Goal: Task Accomplishment & Management: Manage account settings

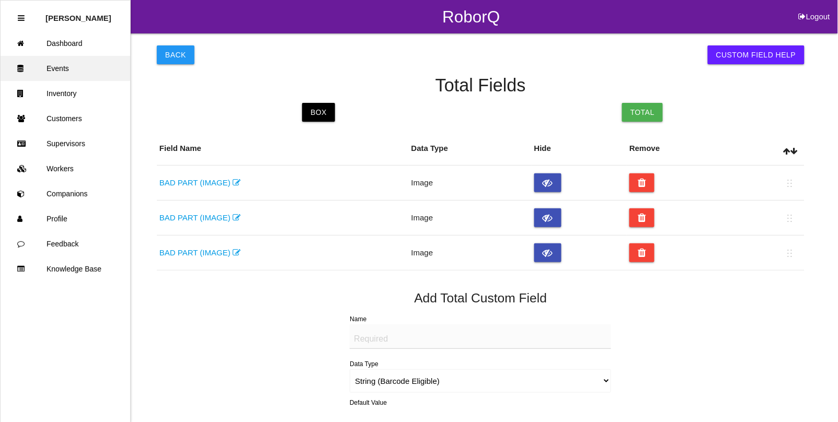
click at [64, 65] on link "Events" at bounding box center [66, 68] width 130 height 25
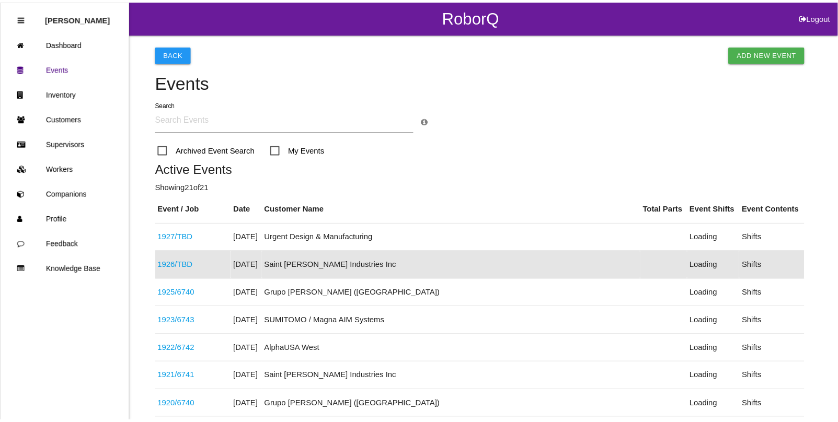
scroll to position [54, 0]
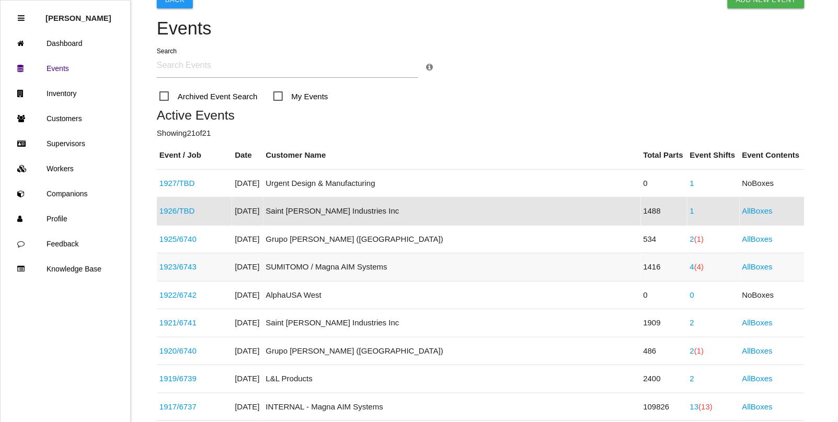
click at [189, 263] on link "1923 / 6743" at bounding box center [177, 266] width 37 height 9
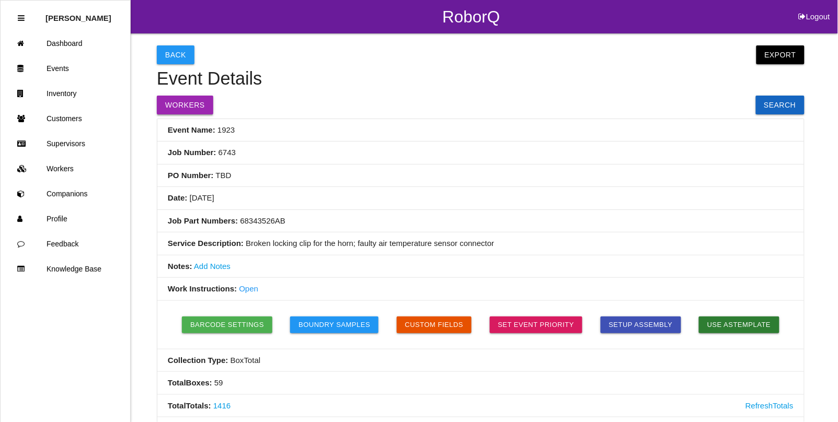
click at [186, 105] on button "Workers" at bounding box center [185, 105] width 56 height 19
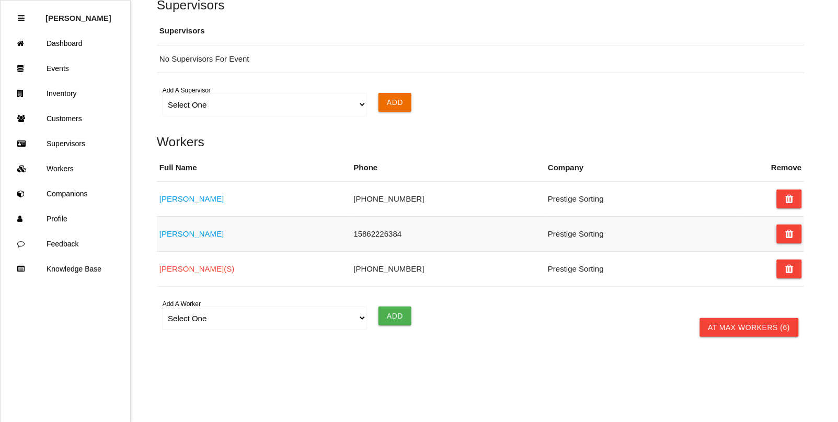
scroll to position [929, 0]
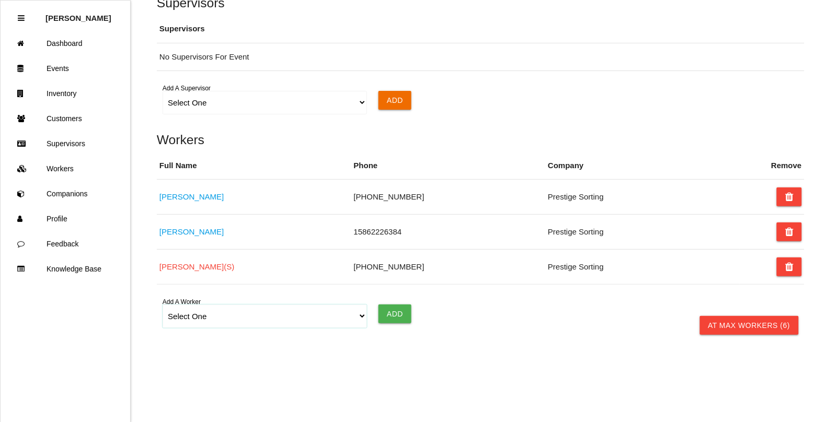
click at [197, 317] on select "Select One Adam Antonich Andrew Miller Cedric Ragland Jared Blott John Sims Lin…" at bounding box center [265, 317] width 204 height 24
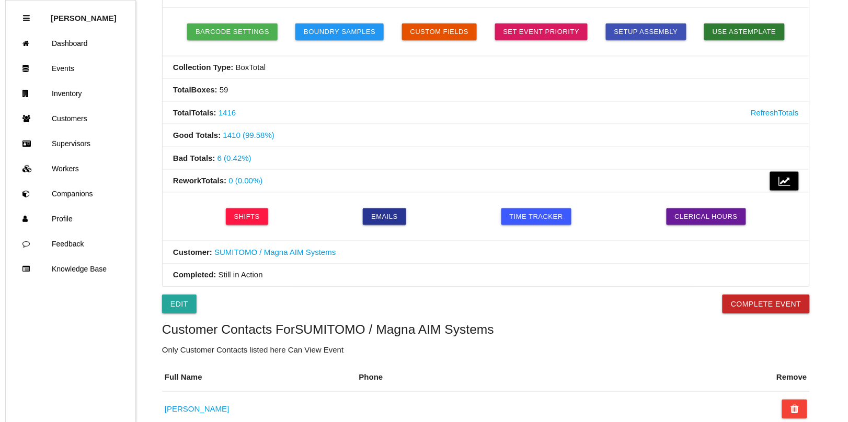
scroll to position [0, 0]
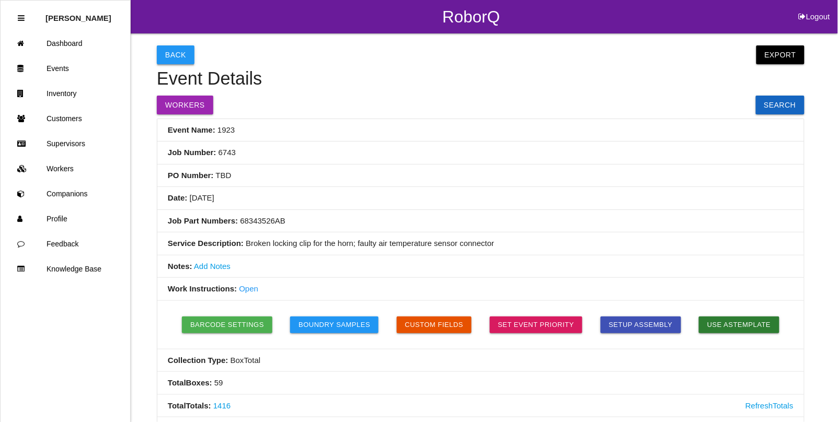
click at [171, 58] on button "Back" at bounding box center [176, 54] width 38 height 19
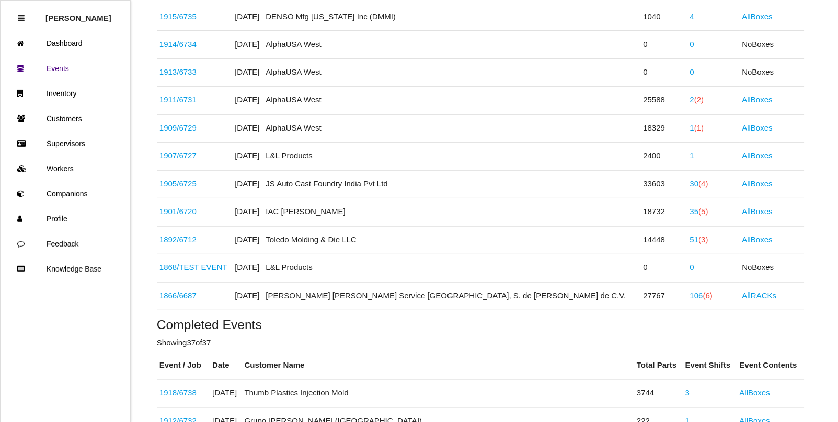
scroll to position [502, 0]
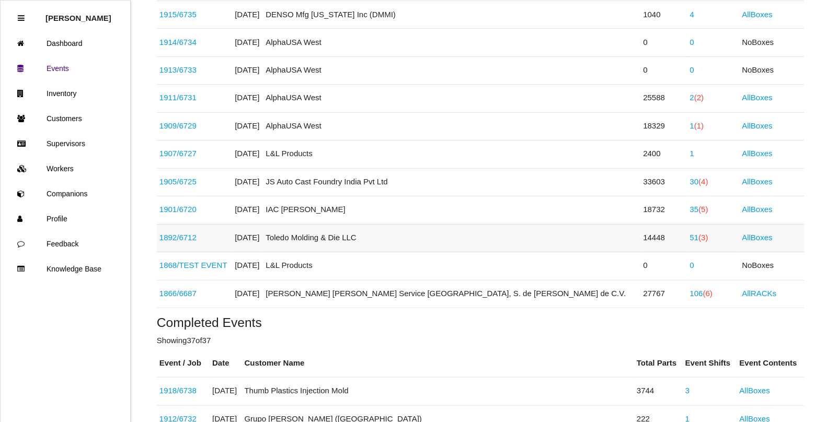
click at [187, 237] on link "1892 / 6712" at bounding box center [177, 238] width 37 height 9
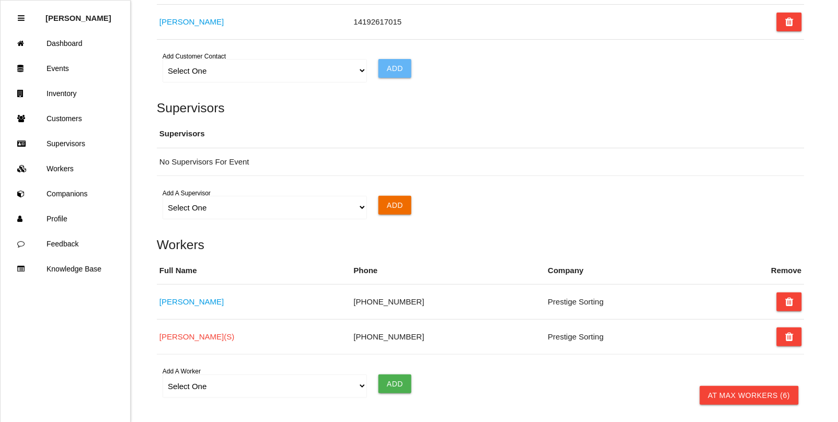
scroll to position [784, 0]
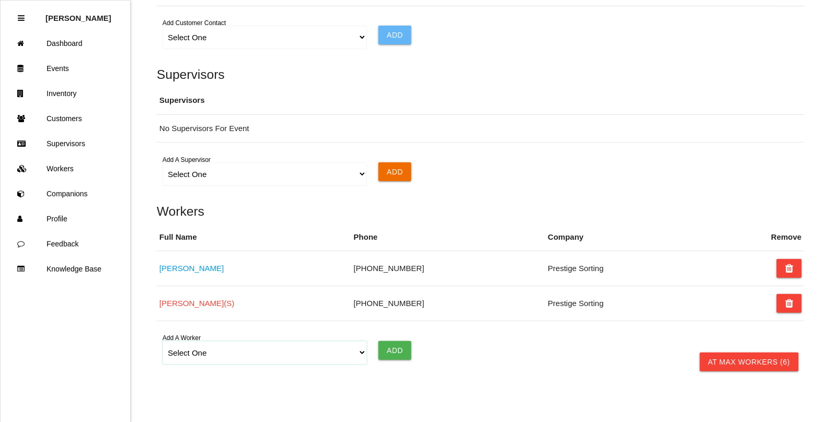
click at [199, 361] on select "Select One Adam Antonich Andrew Miller Cedric Ragland Jared Blott John Sims Lin…" at bounding box center [265, 353] width 204 height 24
select select "5f77858b1afedb0012ee5ca3"
click at [163, 345] on select "Select One Adam Antonich Andrew Miller Cedric Ragland Jared Blott John Sims Lin…" at bounding box center [265, 353] width 204 height 24
click at [393, 354] on input "Add" at bounding box center [395, 350] width 33 height 19
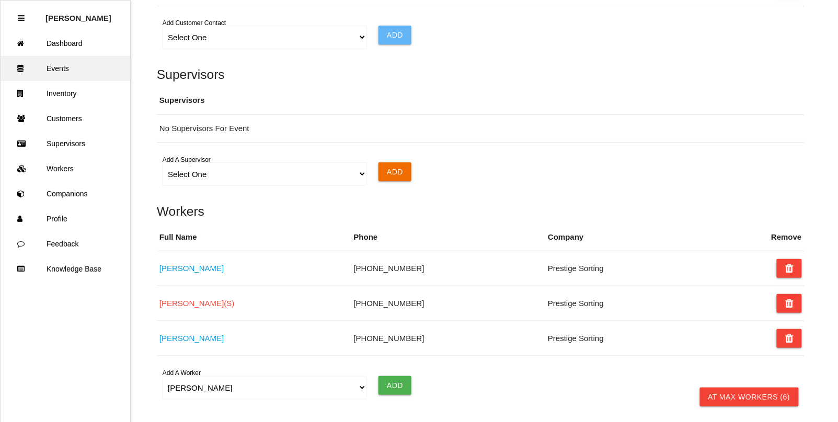
click at [56, 68] on link "Events" at bounding box center [66, 68] width 130 height 25
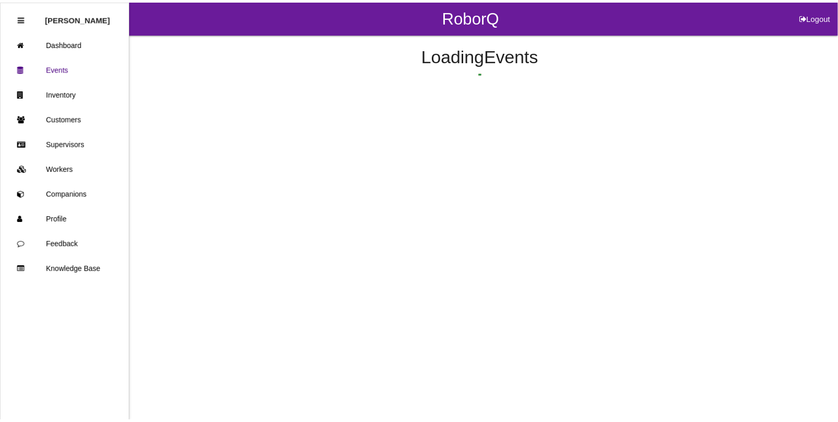
scroll to position [532, 0]
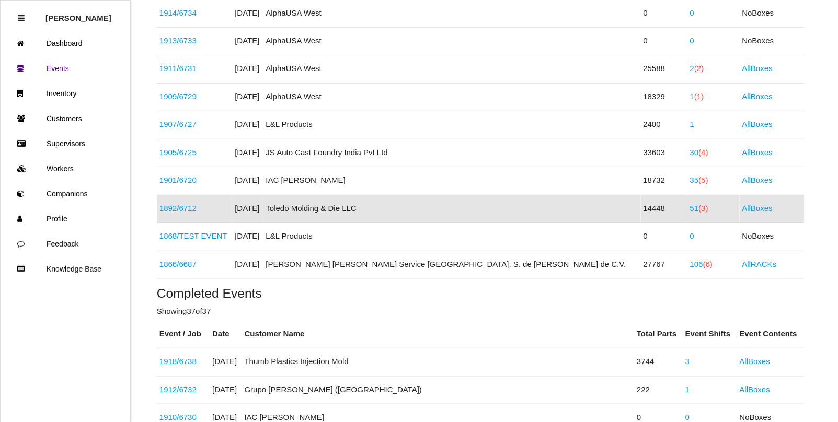
click at [169, 208] on link "1892 / 6712" at bounding box center [177, 208] width 37 height 9
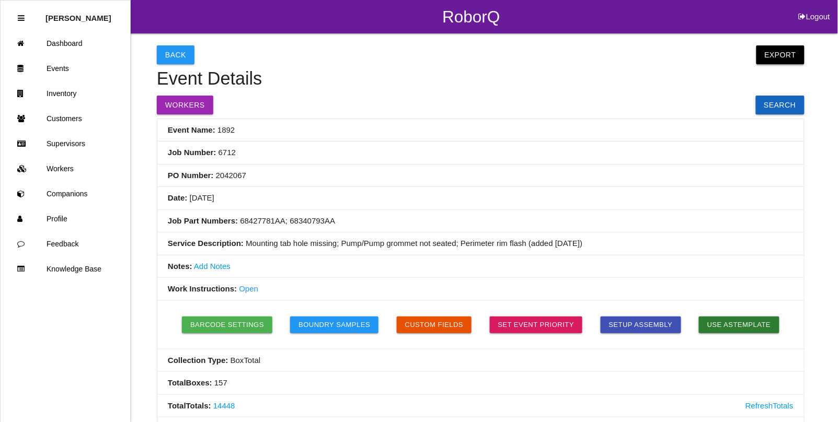
click at [789, 58] on button "Export" at bounding box center [781, 54] width 48 height 19
click at [789, 58] on link "Export Excel" at bounding box center [771, 57] width 60 height 24
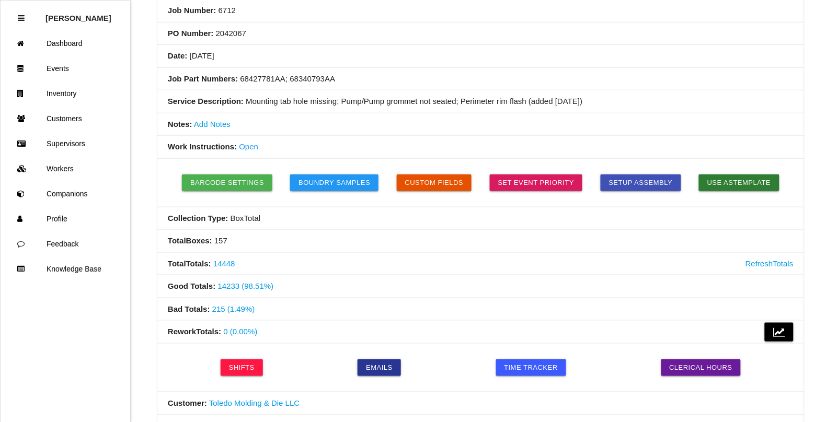
scroll to position [327, 0]
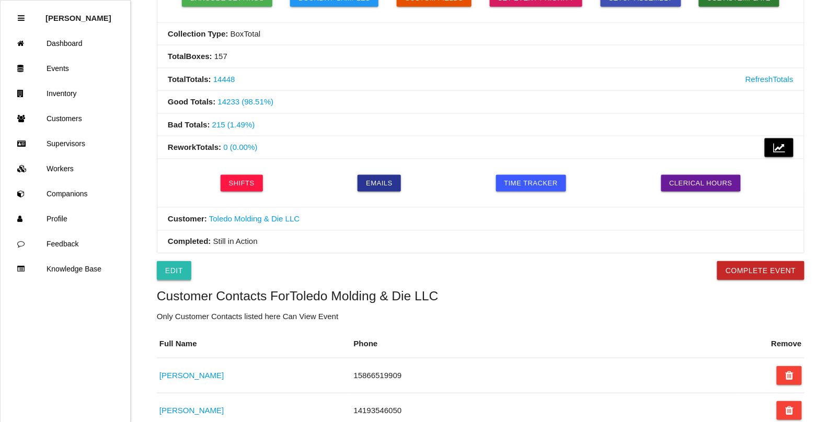
click at [165, 278] on link "Edit" at bounding box center [174, 270] width 35 height 19
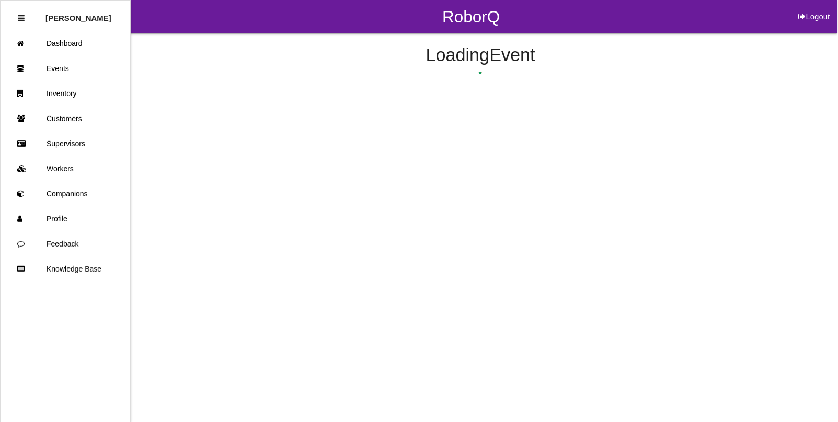
select select "notRequired"
select select "false"
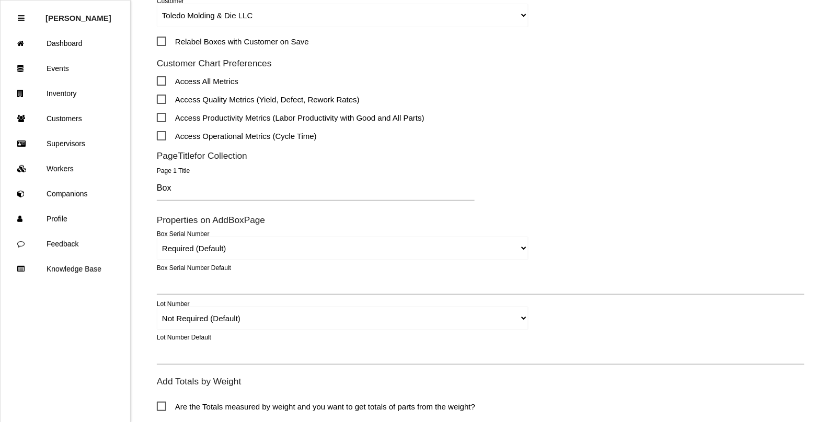
scroll to position [392, 0]
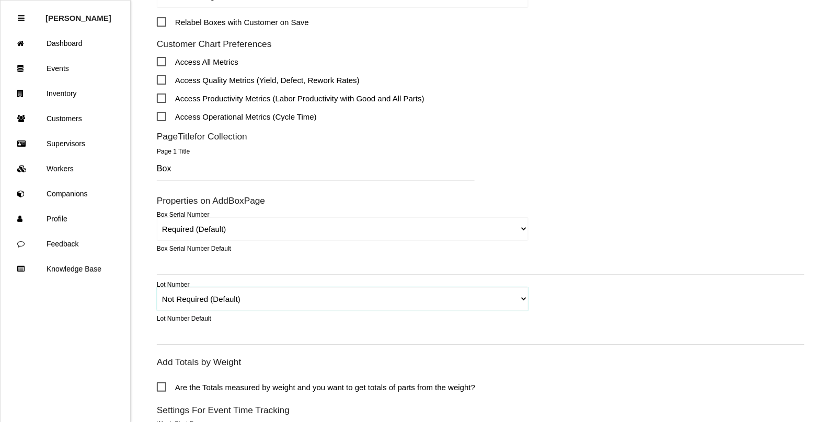
click at [189, 299] on select "Required Not Required (Default) Remove" at bounding box center [343, 300] width 372 height 24
select select "remove"
click at [157, 288] on select "Required Not Required (Default) Remove" at bounding box center [343, 300] width 372 height 24
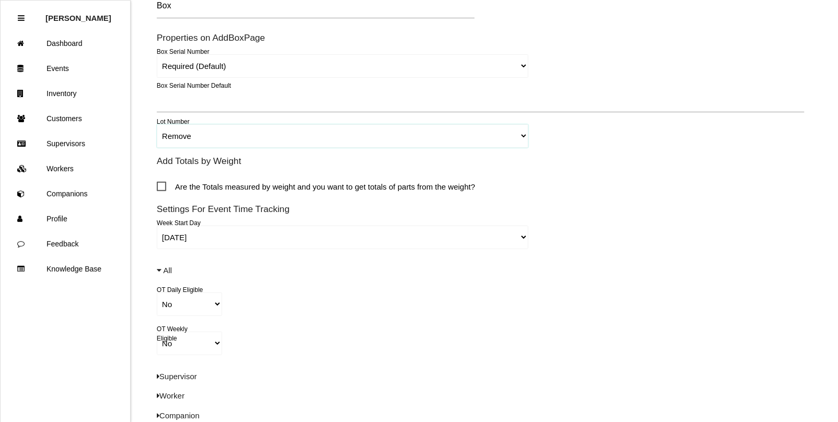
scroll to position [689, 0]
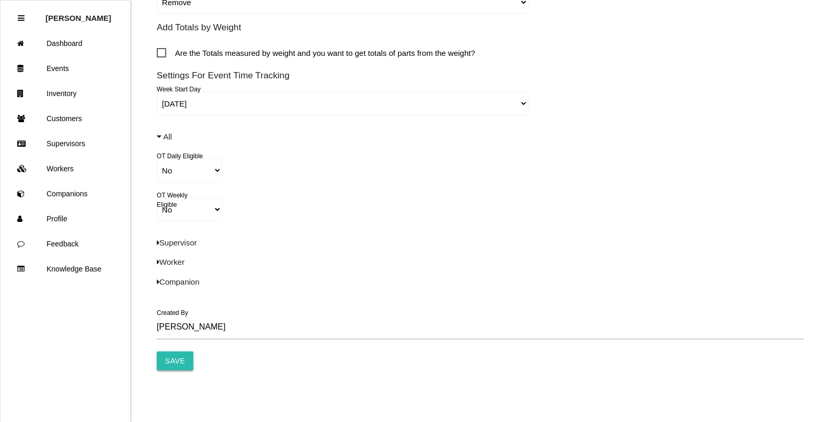
click at [175, 362] on input "Save" at bounding box center [175, 361] width 37 height 19
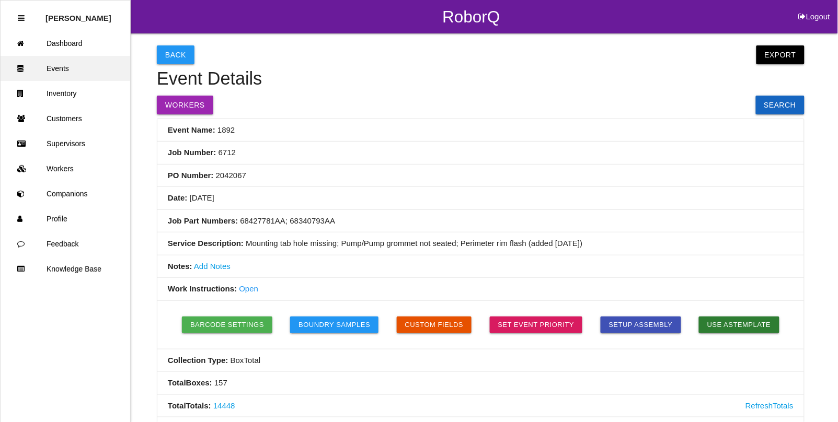
click at [68, 73] on link "Events" at bounding box center [66, 68] width 130 height 25
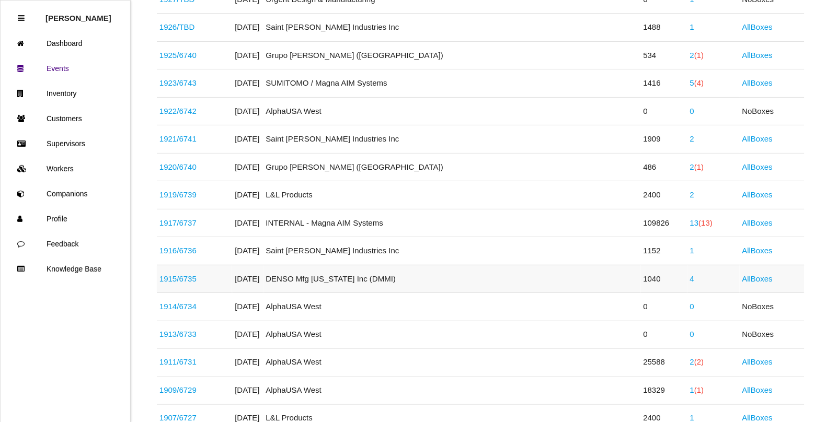
scroll to position [261, 0]
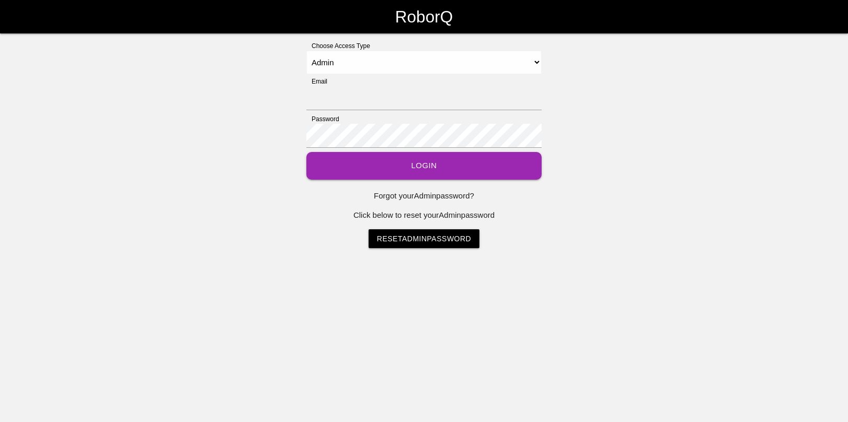
select select "Admin"
type input "[EMAIL_ADDRESS][DOMAIN_NAME]"
click at [336, 62] on select "Select Access Type Admin Customer Supervisor Worker" at bounding box center [423, 63] width 235 height 24
select select "Worker"
click at [306, 51] on select "Select Access Type Admin Customer Supervisor Worker" at bounding box center [423, 63] width 235 height 24
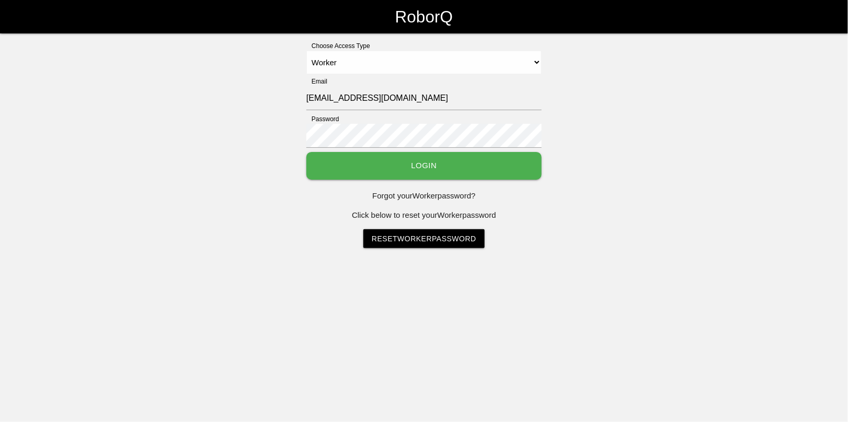
click at [412, 153] on button "Login" at bounding box center [423, 166] width 235 height 28
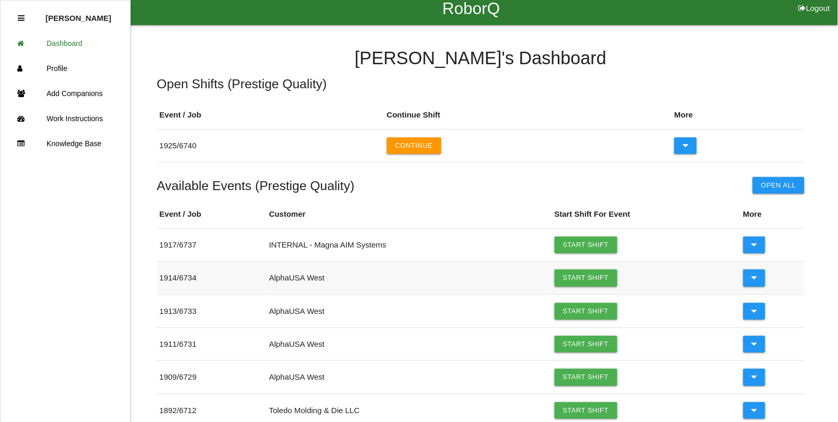
scroll to position [66, 0]
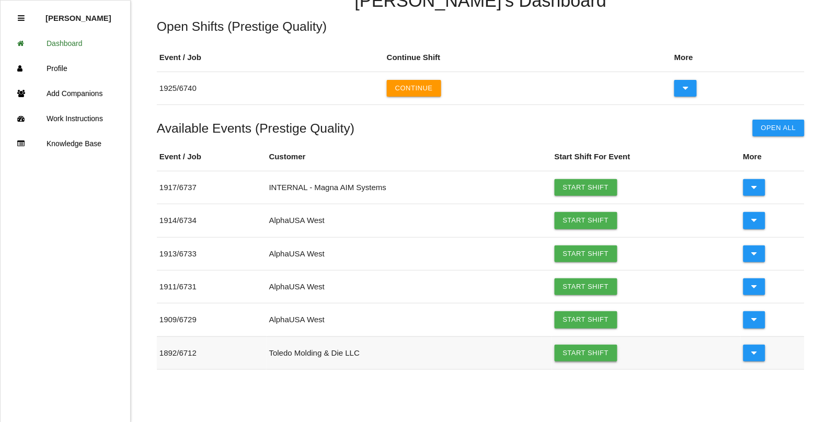
click at [575, 348] on link "Start Shift" at bounding box center [586, 353] width 63 height 17
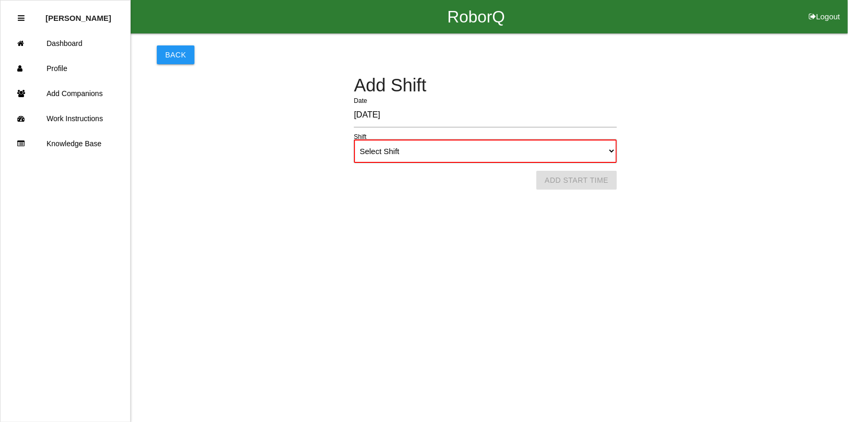
click at [419, 152] on select "Select Shift 1st Shift 2nd Shift 3rd Shift 4th Shift" at bounding box center [485, 152] width 263 height 24
select select "1"
click at [354, 140] on select "Select Shift 1st Shift 2nd Shift 3rd Shift 4th Shift" at bounding box center [485, 152] width 263 height 24
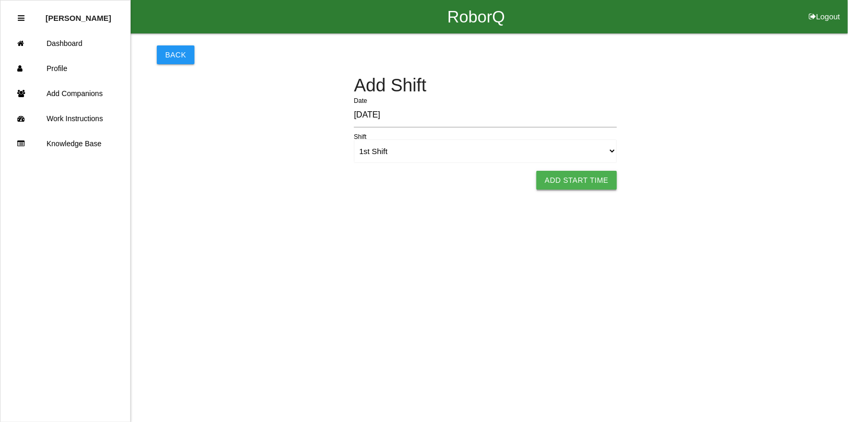
click at [594, 176] on button "Add Start Time" at bounding box center [576, 180] width 81 height 19
select select "12"
select select "11"
select select "2"
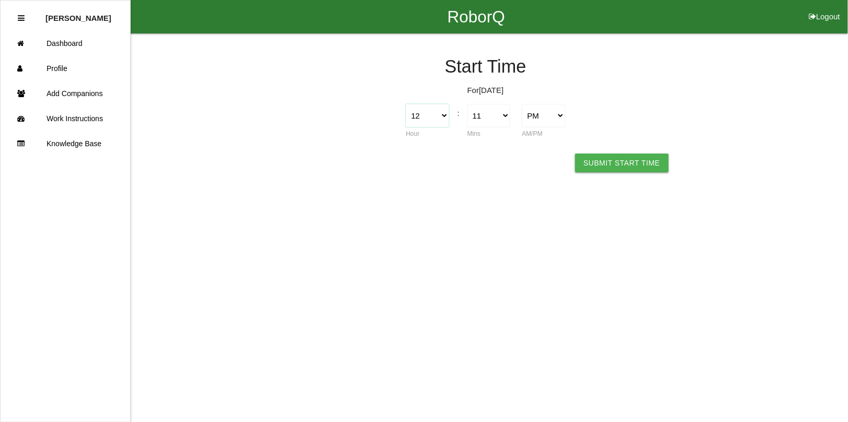
click at [440, 113] on select "1 2 3 4 5 6 7 8 9 10 11 12" at bounding box center [427, 116] width 43 height 24
select select "9"
click at [406, 104] on select "1 2 3 4 5 6 7 8 9 10 11 12" at bounding box center [427, 116] width 43 height 24
click at [504, 115] on select "00 01 02 03 04 05 06 07 08 09 10 11 12 13 14 15 16 17 18 19 20 21 22 23 24 25 2…" at bounding box center [488, 116] width 43 height 24
select select "0"
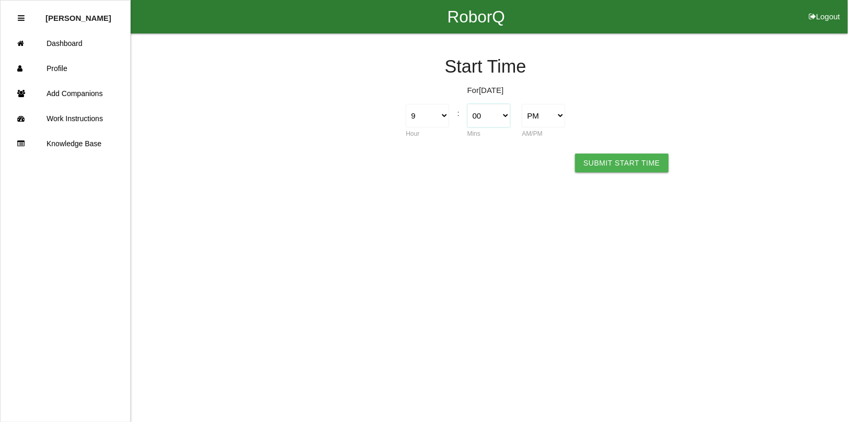
click at [467, 104] on select "00 01 02 03 04 05 06 07 08 09 10 11 12 13 14 15 16 17 18 19 20 21 22 23 24 25 2…" at bounding box center [488, 116] width 43 height 24
click at [555, 121] on select "AM PM" at bounding box center [543, 116] width 43 height 24
select select "1"
click at [522, 104] on select "AM PM" at bounding box center [543, 116] width 43 height 24
click at [623, 166] on button "Submit Start Time" at bounding box center [621, 163] width 93 height 19
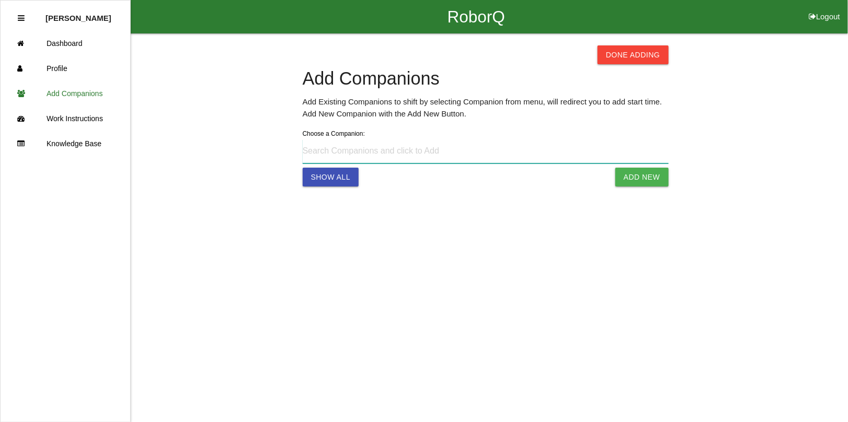
click at [346, 154] on input at bounding box center [486, 152] width 366 height 24
type input "Ramiro Averruz raverruz@worker.com"
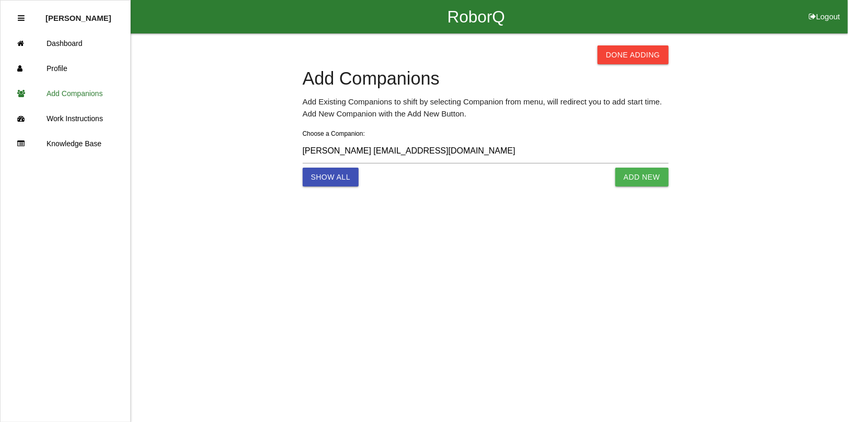
select select "12"
select select "2"
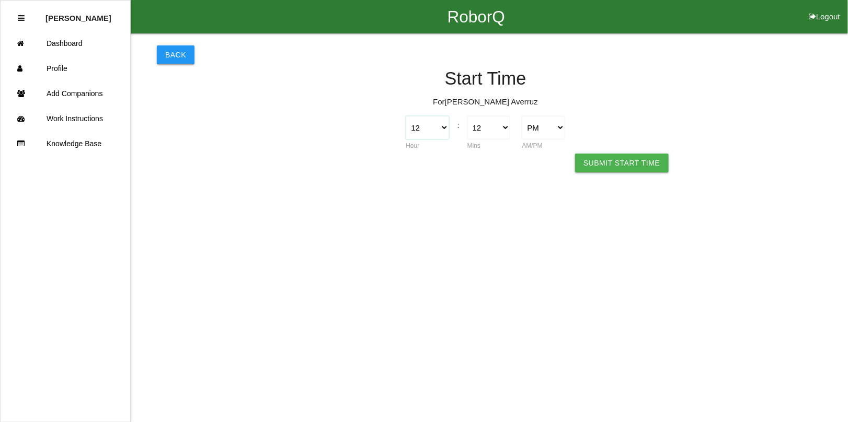
click at [441, 132] on select "1 2 3 4 5 6 7 8 9 10 11 12" at bounding box center [427, 128] width 43 height 24
select select "9"
click at [406, 116] on select "1 2 3 4 5 6 7 8 9 10 11 12" at bounding box center [427, 128] width 43 height 24
click at [503, 128] on select "00 01 02 03 04 05 06 07 08 09 10 11 12 13 14 15 16 17 18 19 20 21 22 23 24 25 2…" at bounding box center [488, 128] width 43 height 24
select select "45"
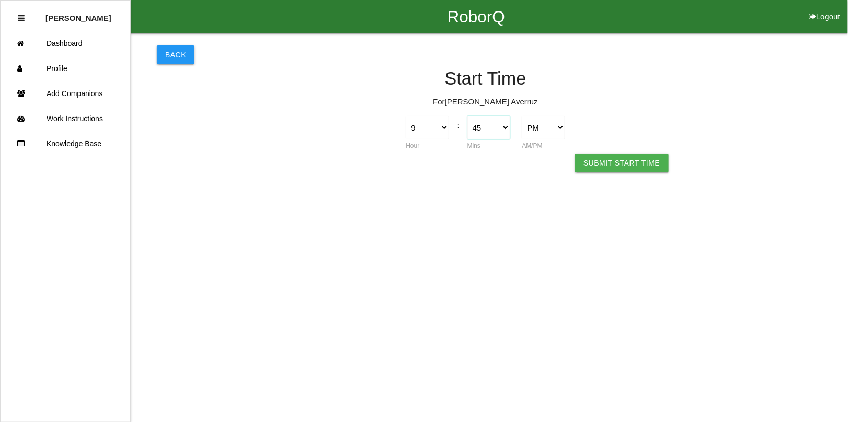
click at [467, 116] on select "00 01 02 03 04 05 06 07 08 09 10 11 12 13 14 15 16 17 18 19 20 21 22 23 24 25 2…" at bounding box center [488, 128] width 43 height 24
click at [542, 119] on select "AM PM" at bounding box center [543, 128] width 43 height 24
select select "1"
click at [522, 116] on select "AM PM" at bounding box center [543, 128] width 43 height 24
click at [611, 163] on button "Submit Start Time" at bounding box center [621, 163] width 93 height 19
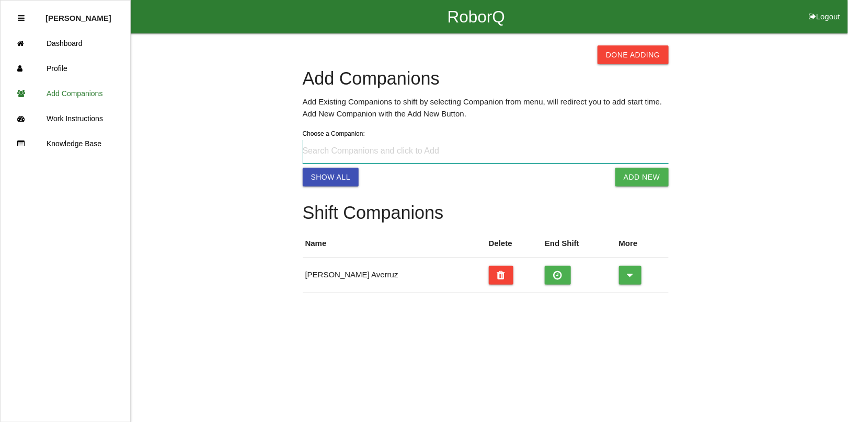
click at [415, 153] on input at bounding box center [486, 152] width 366 height 24
type input "Ryan Riches +1+1 (248) 499-4439"
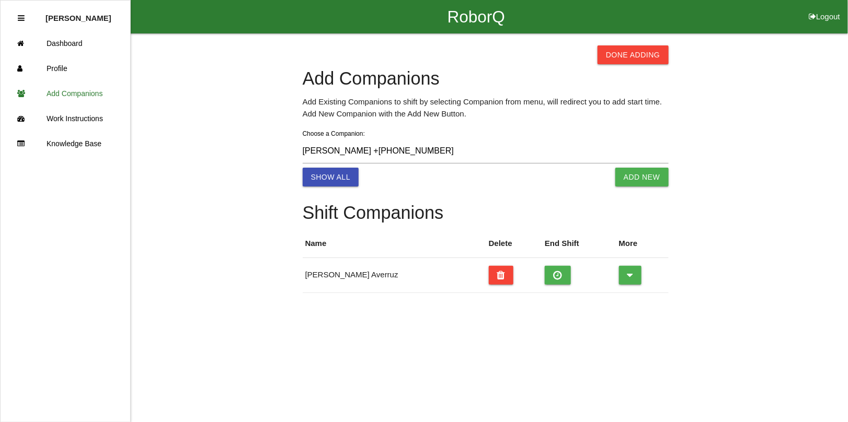
select select "12"
select select "2"
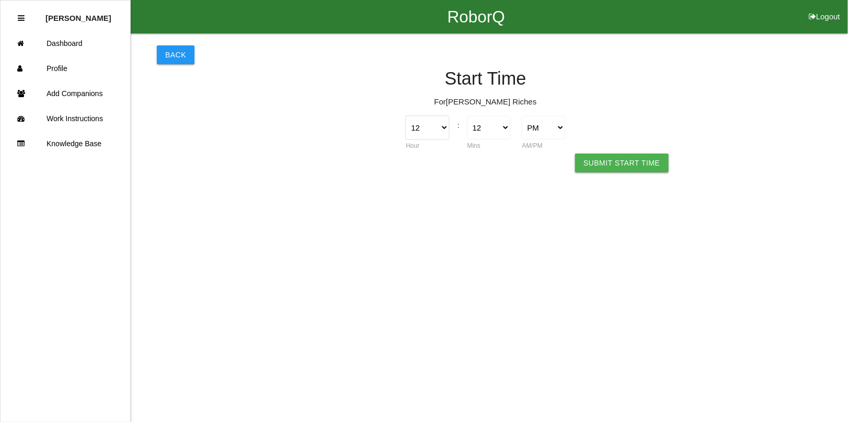
click at [440, 134] on select "1 2 3 4 5 6 7 8 9 10 11 12" at bounding box center [427, 128] width 43 height 24
select select "9"
click at [406, 116] on select "1 2 3 4 5 6 7 8 9 10 11 12" at bounding box center [427, 128] width 43 height 24
click at [502, 127] on select "00 01 02 03 04 05 06 07 08 09 10 11 12 13 14 15 16 17 18 19 20 21 22 23 24 25 2…" at bounding box center [488, 128] width 43 height 24
select select "0"
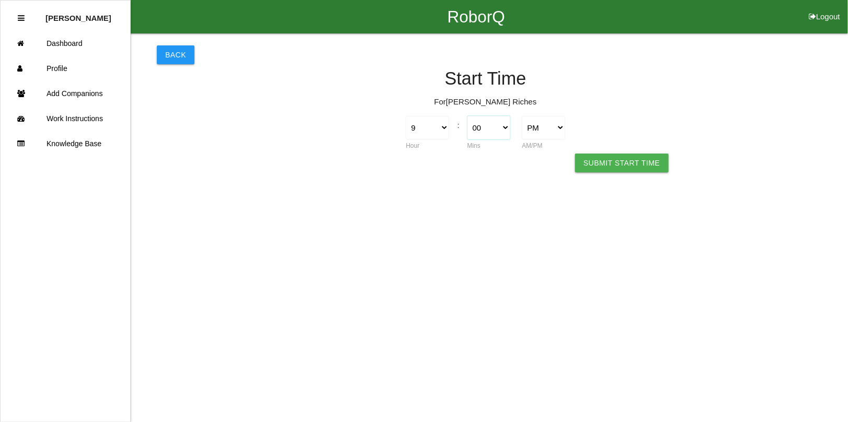
click at [467, 116] on select "00 01 02 03 04 05 06 07 08 09 10 11 12 13 14 15 16 17 18 19 20 21 22 23 24 25 2…" at bounding box center [488, 128] width 43 height 24
click at [558, 132] on select "AM PM" at bounding box center [543, 128] width 43 height 24
select select "1"
click at [522, 116] on select "AM PM" at bounding box center [543, 128] width 43 height 24
click at [628, 161] on button "Submit Start Time" at bounding box center [621, 163] width 93 height 19
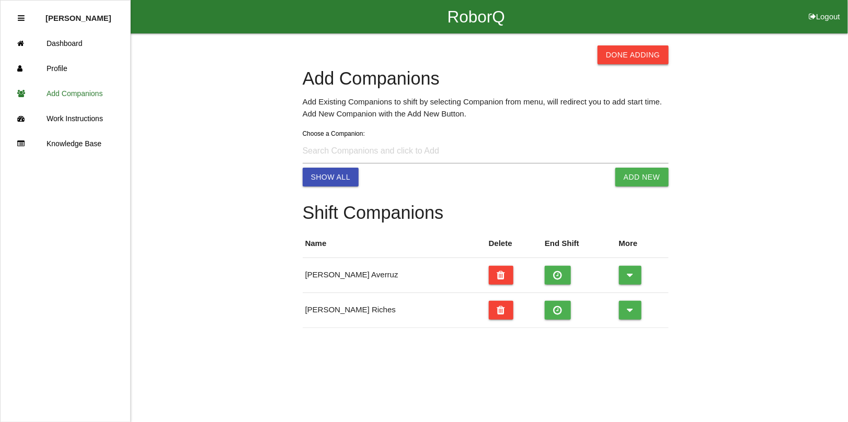
click at [624, 53] on button "Done Adding" at bounding box center [633, 54] width 71 height 19
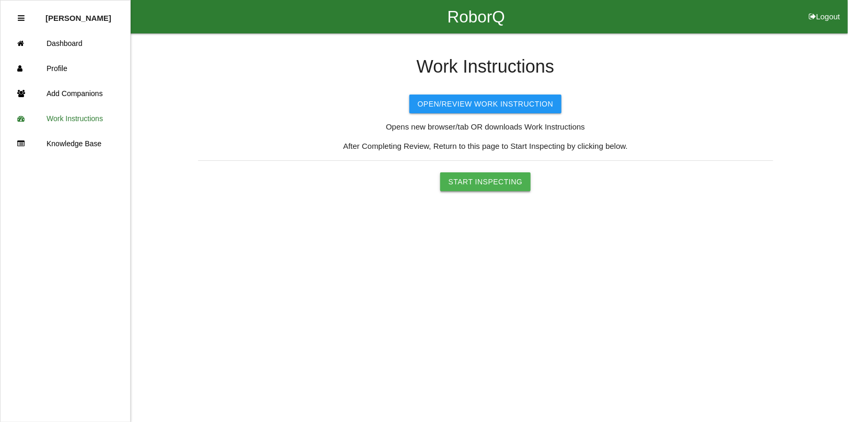
click at [482, 183] on button "Start Inspecting" at bounding box center [485, 182] width 91 height 19
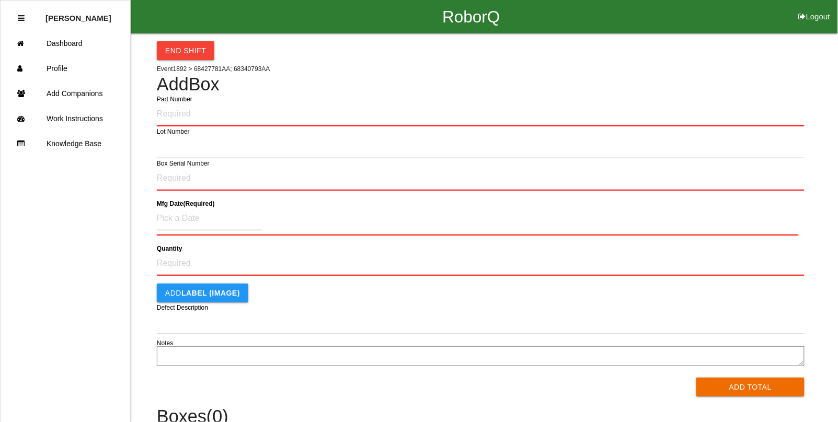
click at [179, 116] on input "Part Number" at bounding box center [481, 114] width 648 height 25
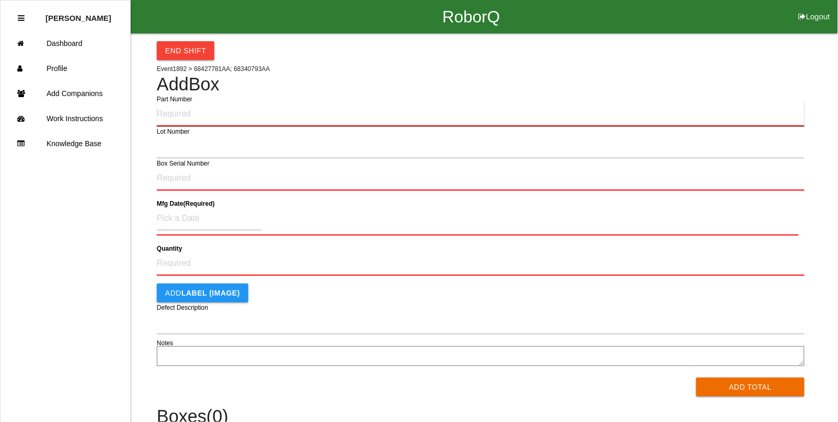
click at [168, 110] on input "Part Number" at bounding box center [481, 114] width 648 height 25
type input "68340793AA"
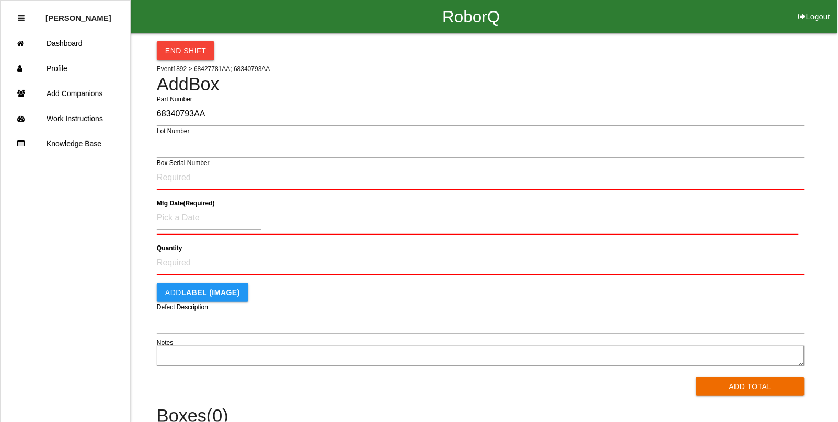
click at [21, 21] on icon at bounding box center [21, 18] width 7 height 8
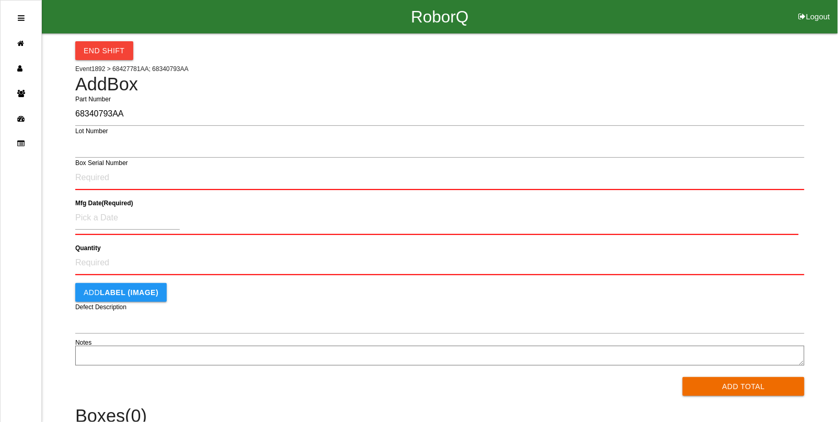
click at [24, 17] on icon at bounding box center [21, 18] width 7 height 8
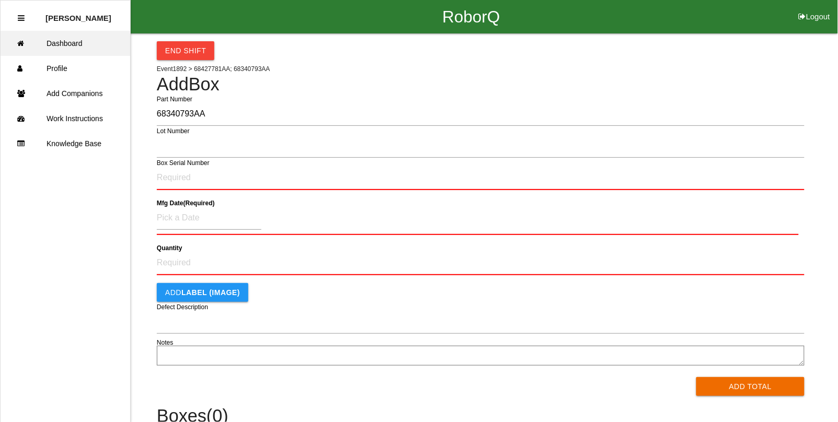
click at [66, 43] on link "Dashboard" at bounding box center [66, 43] width 130 height 25
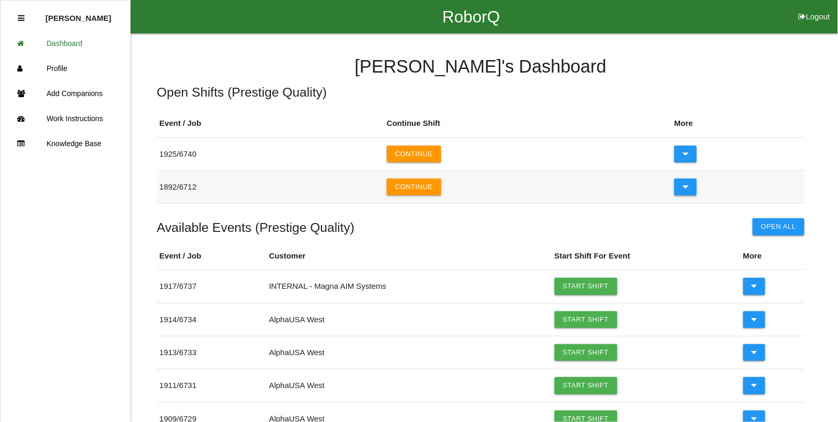
click at [685, 189] on icon at bounding box center [686, 187] width 6 height 17
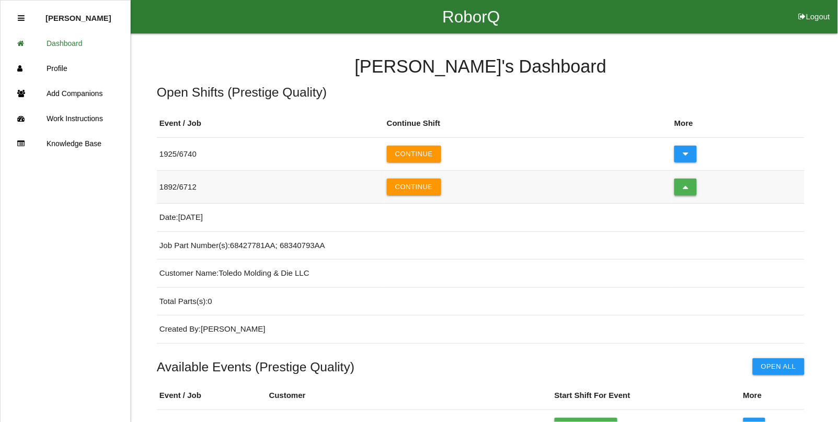
click at [685, 189] on icon at bounding box center [686, 187] width 6 height 17
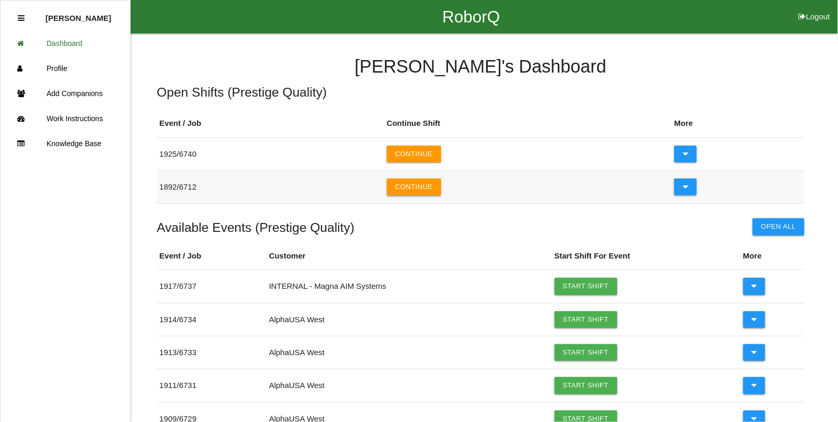
click at [406, 186] on button "Continue" at bounding box center [414, 187] width 54 height 17
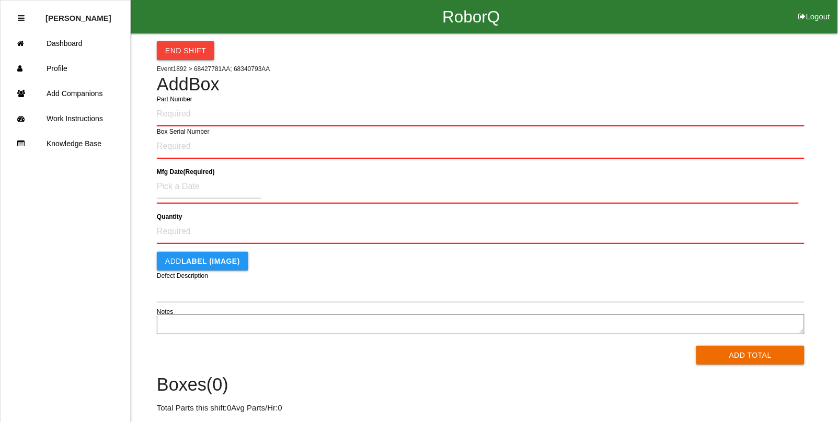
click at [173, 116] on input "Part Number" at bounding box center [481, 114] width 648 height 25
type input "68340793AA"
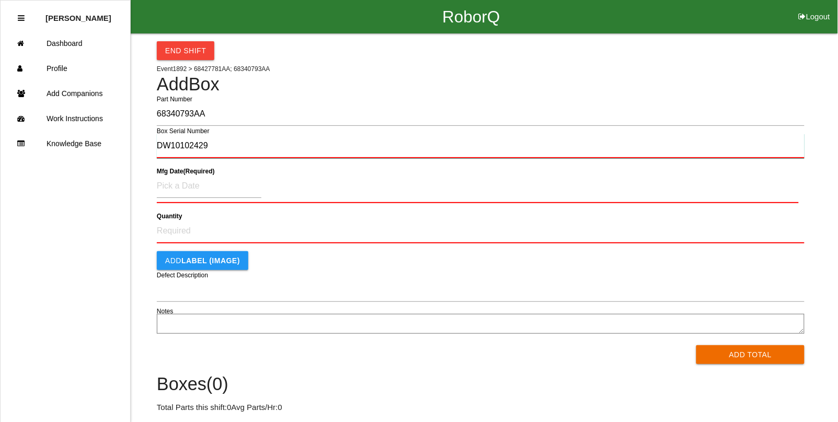
type input "DW10102429"
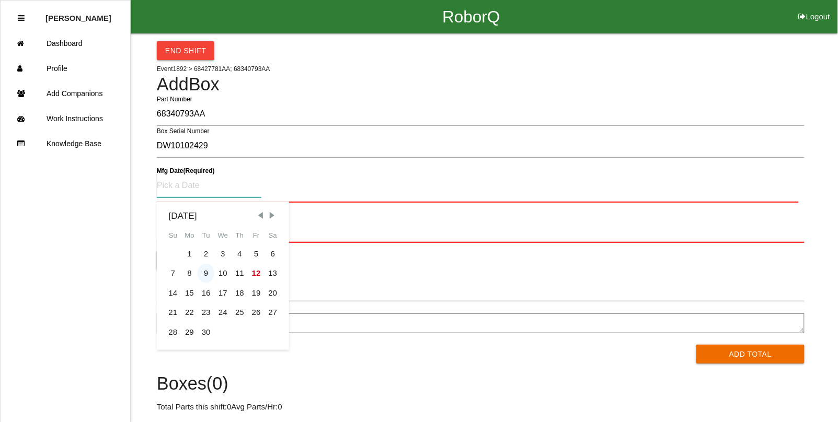
click at [212, 269] on div "9" at bounding box center [206, 274] width 17 height 20
type input "09/09/2025"
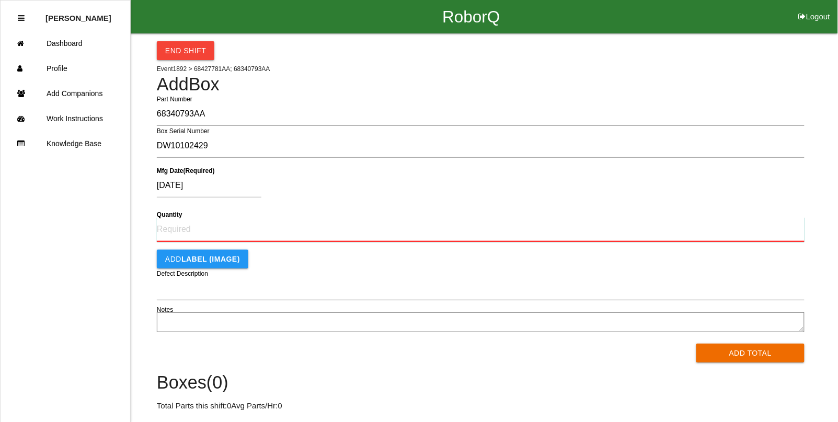
click at [199, 227] on input "Quantity" at bounding box center [481, 230] width 648 height 25
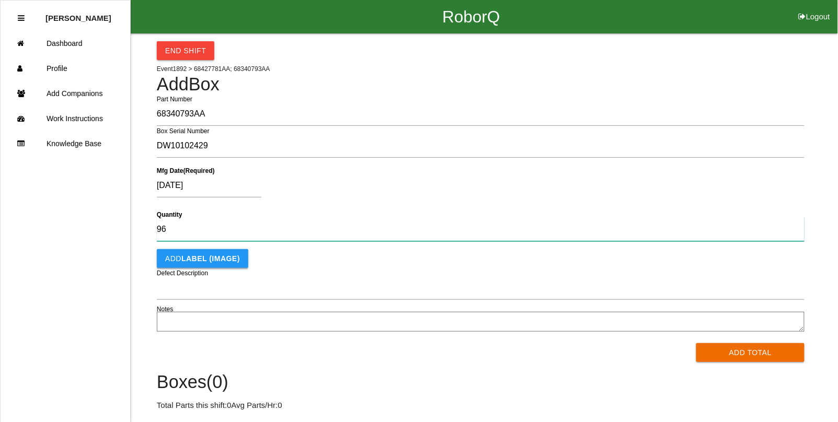
type input "96"
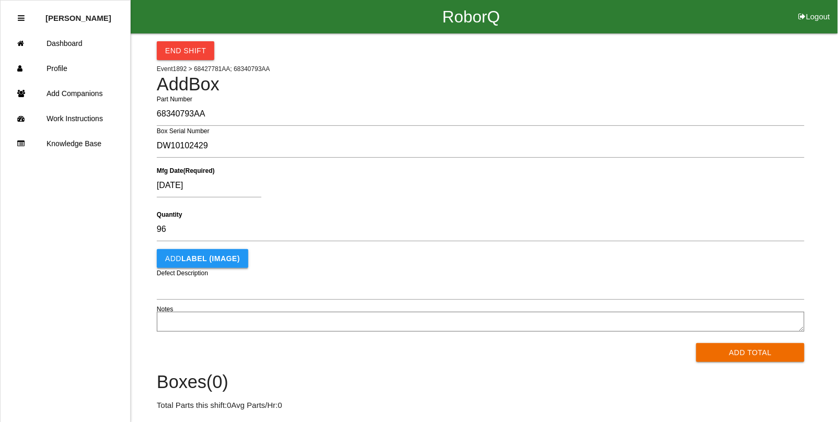
click at [191, 261] on b "LABEL (IMAGE)" at bounding box center [210, 259] width 59 height 8
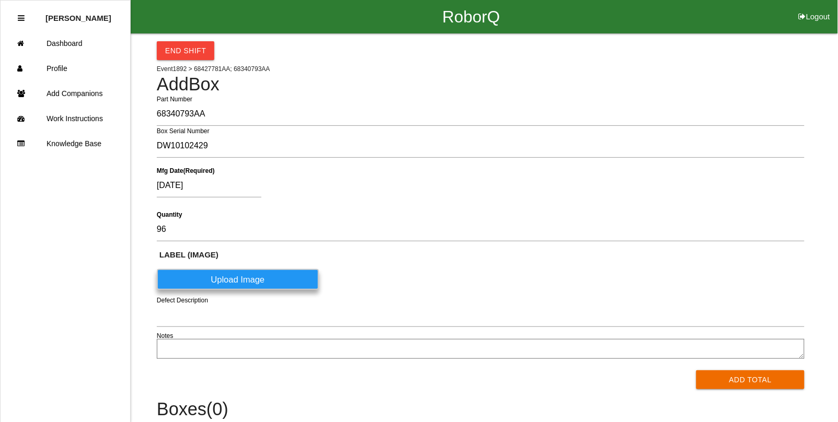
click at [239, 293] on div "LABEL (IMAGE) Take Image Upload Image" at bounding box center [481, 272] width 648 height 46
click at [239, 277] on label "Upload Image" at bounding box center [238, 279] width 162 height 21
click at [0, 0] on \(IMAGE\) "Upload Image" at bounding box center [0, 0] width 0 height 0
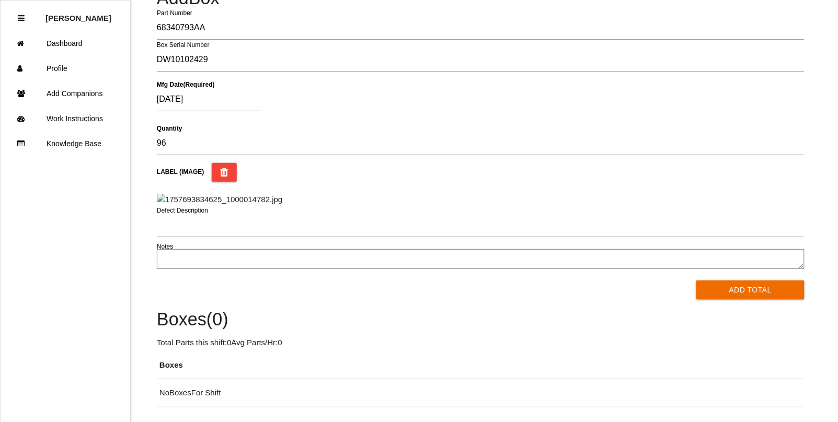
scroll to position [65, 0]
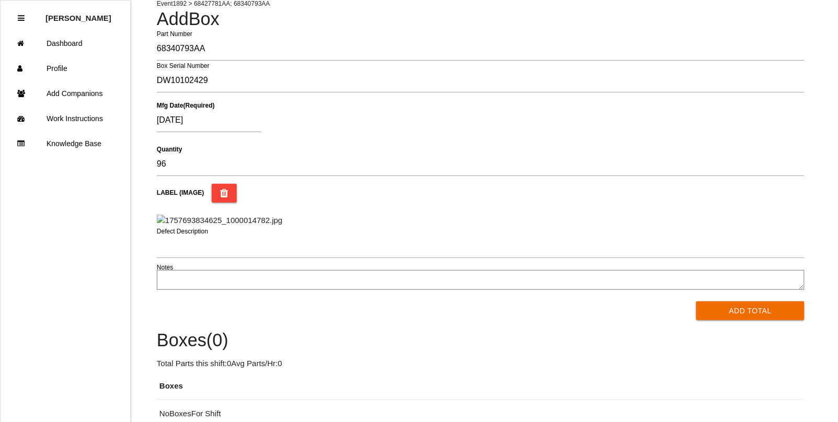
click at [238, 227] on img at bounding box center [219, 221] width 125 height 12
click at [222, 193] on icon "button" at bounding box center [224, 193] width 8 height 19
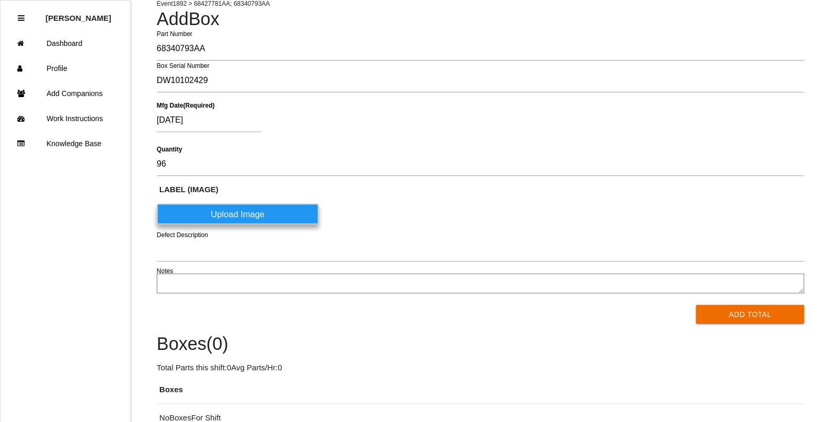
click at [233, 210] on label "Upload Image" at bounding box center [238, 214] width 162 height 21
click at [0, 0] on \(IMAGE\) "Upload Image" at bounding box center [0, 0] width 0 height 0
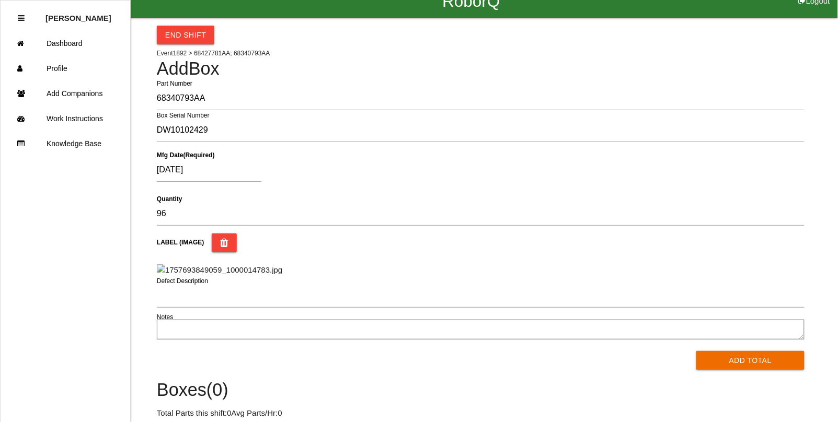
scroll to position [0, 0]
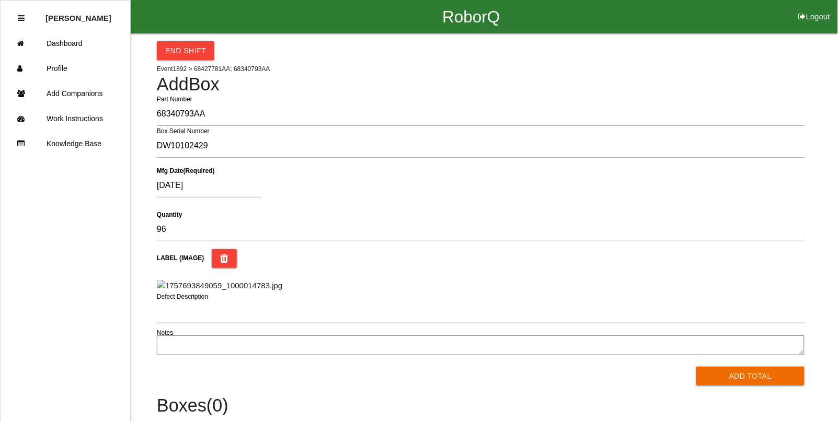
click at [282, 292] on img at bounding box center [219, 286] width 125 height 12
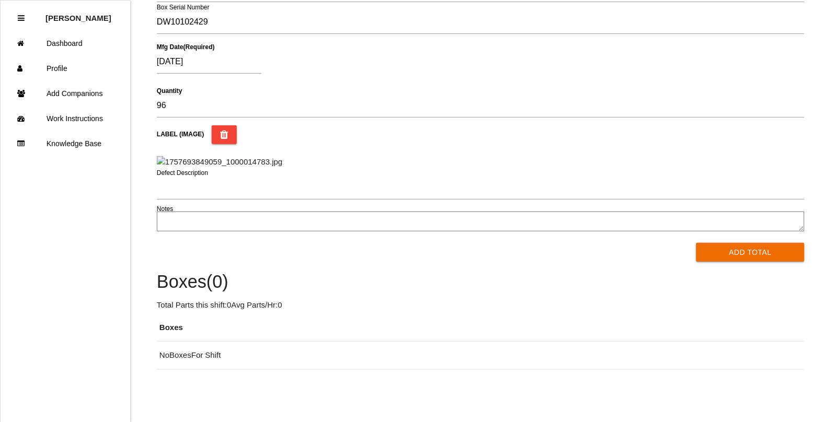
scroll to position [196, 0]
click at [241, 156] on img at bounding box center [219, 162] width 125 height 12
click at [716, 257] on button "Add Total" at bounding box center [750, 252] width 108 height 19
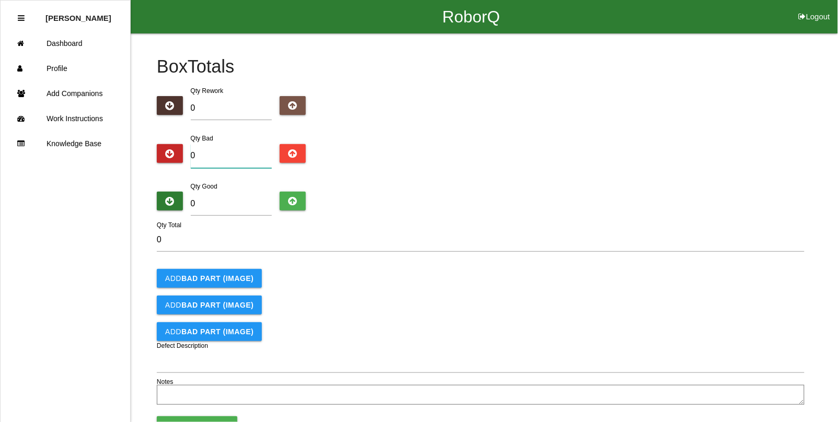
drag, startPoint x: 210, startPoint y: 157, endPoint x: 142, endPoint y: 138, distance: 70.3
click at [142, 138] on div "Box Totals Translate Weight Weight unit: Rework Weight Bad Weight Good Weight 0…" at bounding box center [419, 220] width 838 height 375
type input "7"
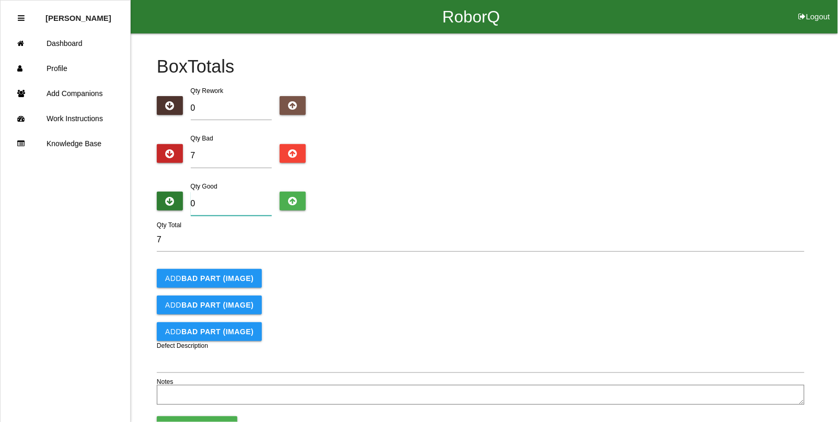
type input "8"
type input "15"
type input "89"
type input "96"
type input "89"
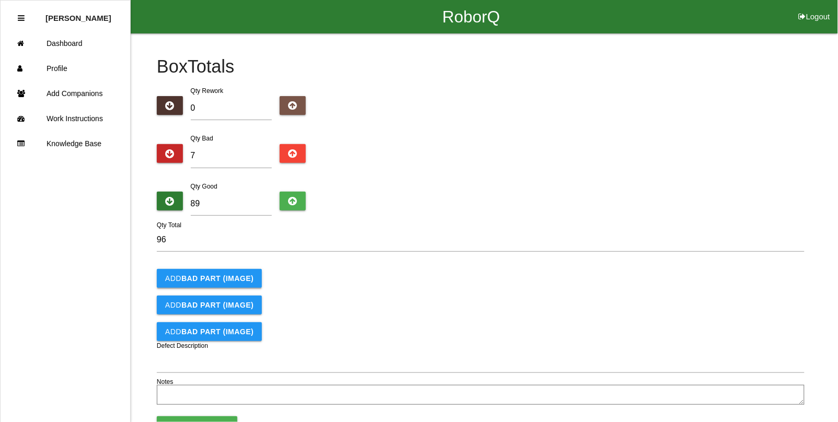
click at [210, 278] on b "BAD PART (IMAGE)" at bounding box center [217, 278] width 72 height 8
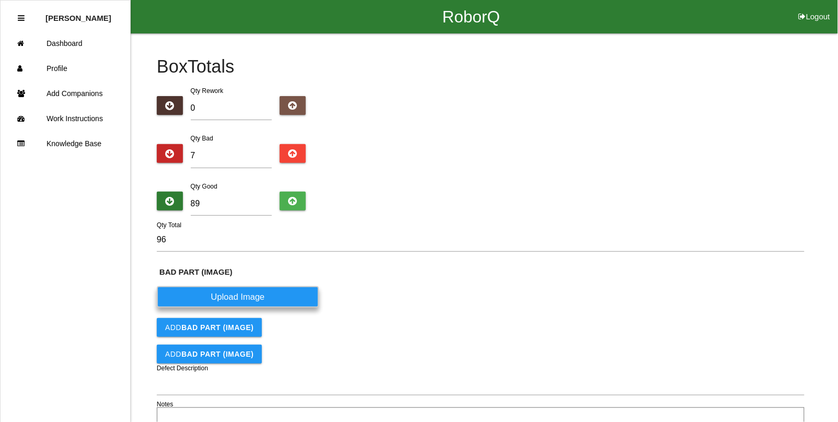
click at [215, 298] on label "Upload Image" at bounding box center [238, 297] width 162 height 21
click at [0, 0] on \(IMAGE\) "Upload Image" at bounding box center [0, 0] width 0 height 0
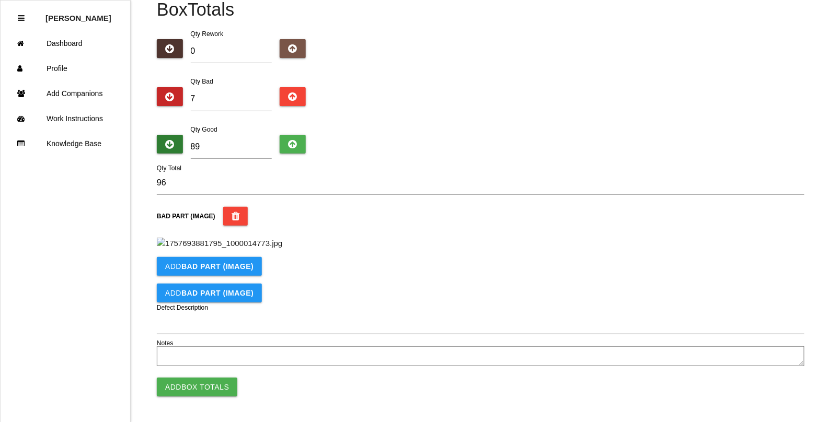
scroll to position [326, 0]
click at [179, 269] on button "Add BAD PART (IMAGE)" at bounding box center [209, 266] width 105 height 19
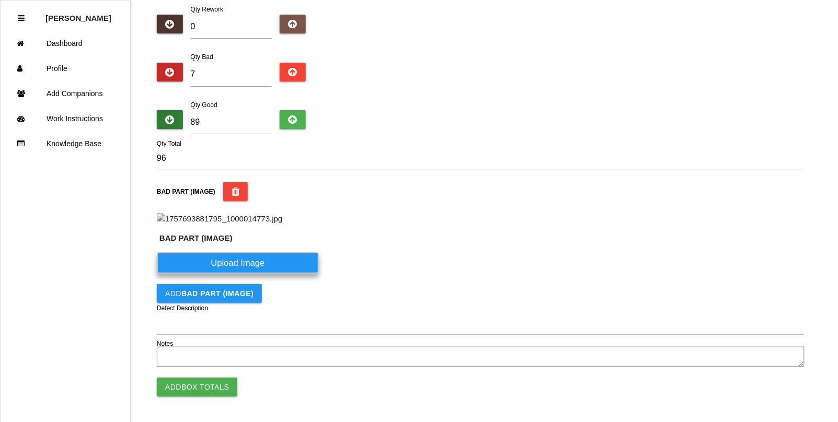
click at [252, 274] on label "Upload Image" at bounding box center [238, 263] width 162 height 21
click at [0, 0] on \(IMAGE\) "Upload Image" at bounding box center [0, 0] width 0 height 0
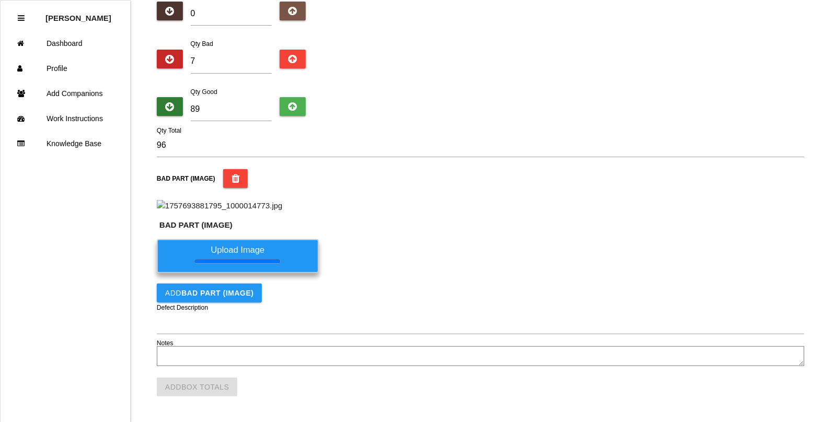
scroll to position [349, 0]
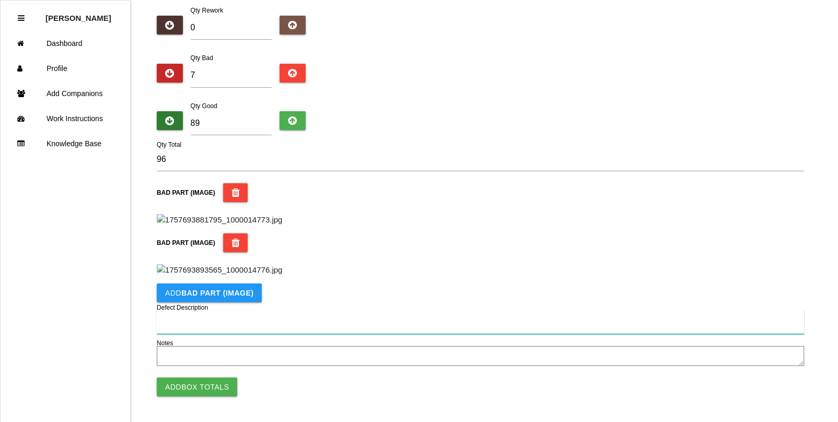
click at [193, 325] on input "Defect Description" at bounding box center [481, 323] width 648 height 24
type input "Sharp flash near cap"
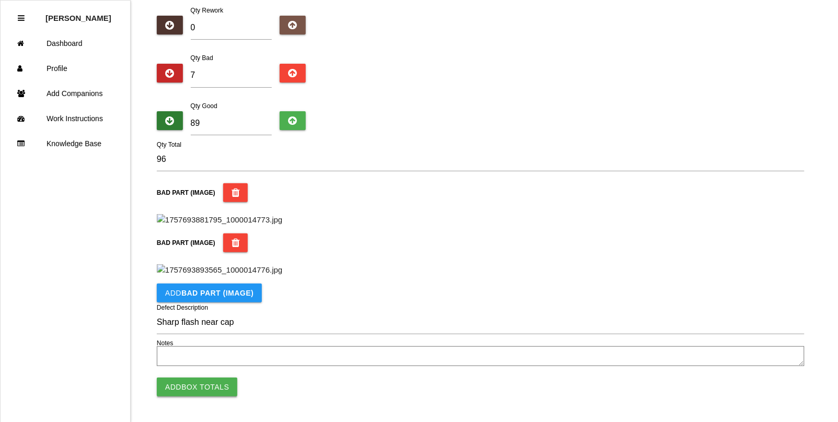
click at [175, 386] on button "Add Box Totals" at bounding box center [197, 387] width 81 height 19
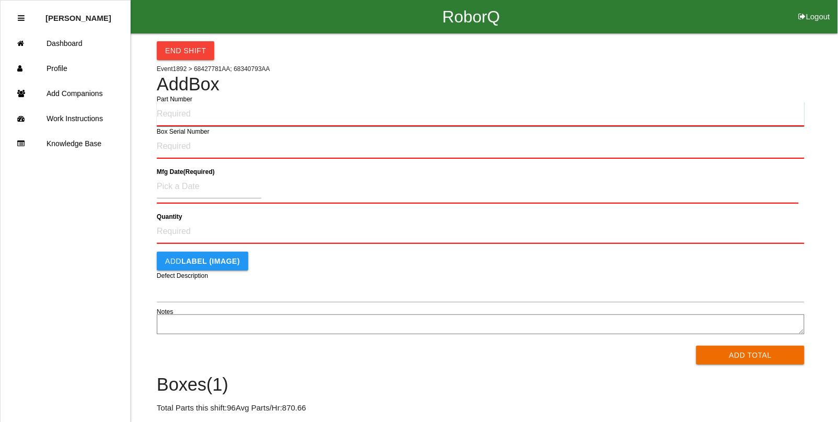
click at [194, 113] on input "Part Number" at bounding box center [481, 114] width 648 height 25
type input "68340793AA"
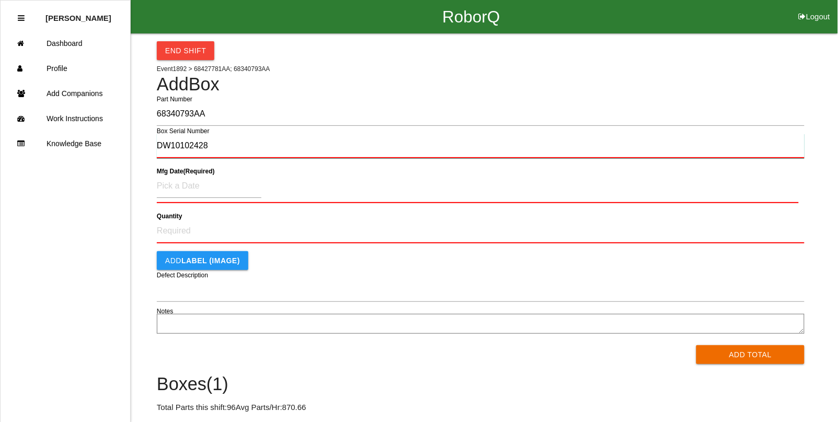
type input "DW10102428"
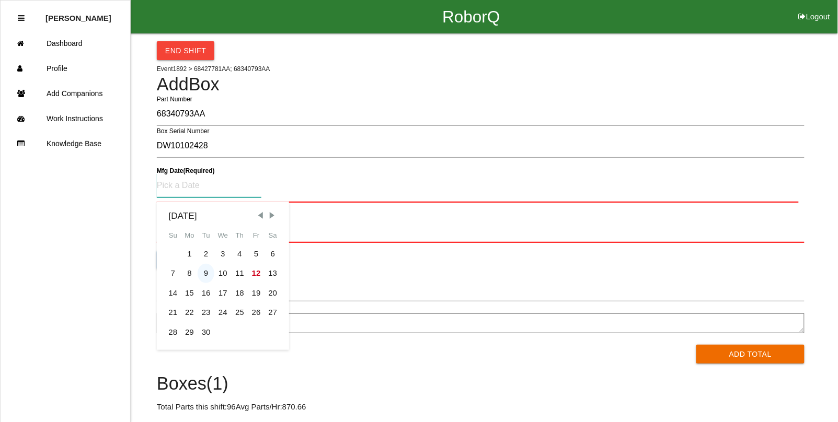
click at [202, 272] on div "9" at bounding box center [206, 274] width 17 height 20
type input "09/09/2025"
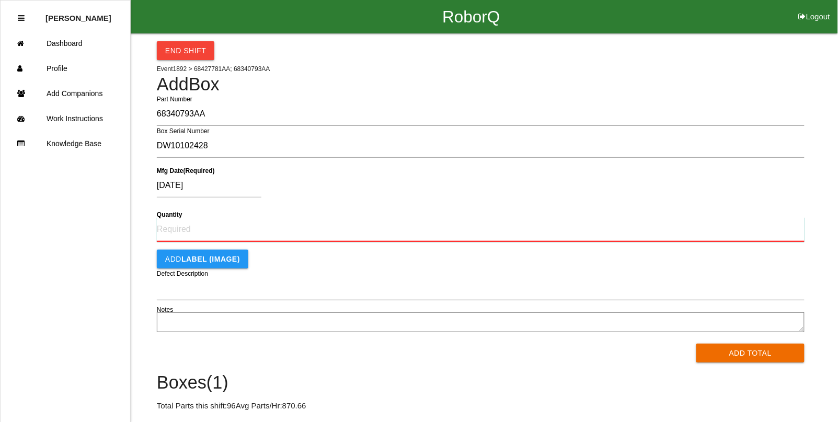
click at [185, 234] on input "Quantity" at bounding box center [481, 230] width 648 height 25
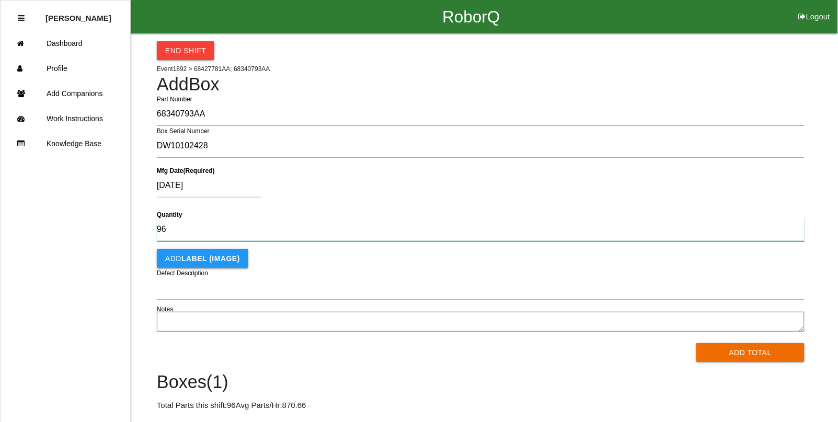
type input "96"
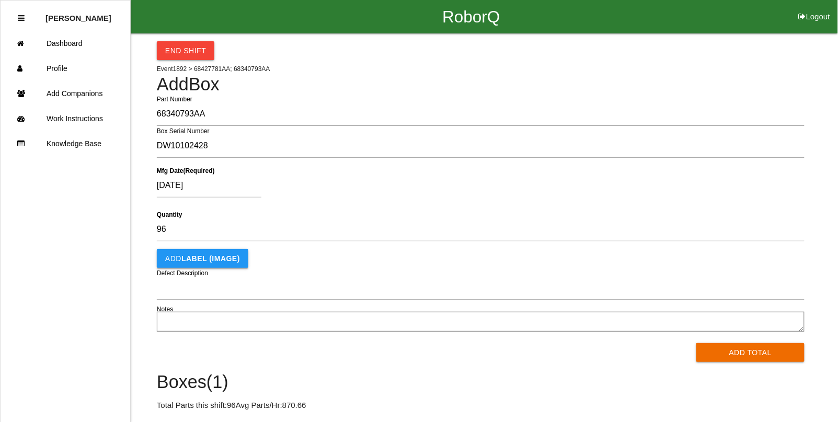
click at [185, 257] on b "LABEL (IMAGE)" at bounding box center [210, 259] width 59 height 8
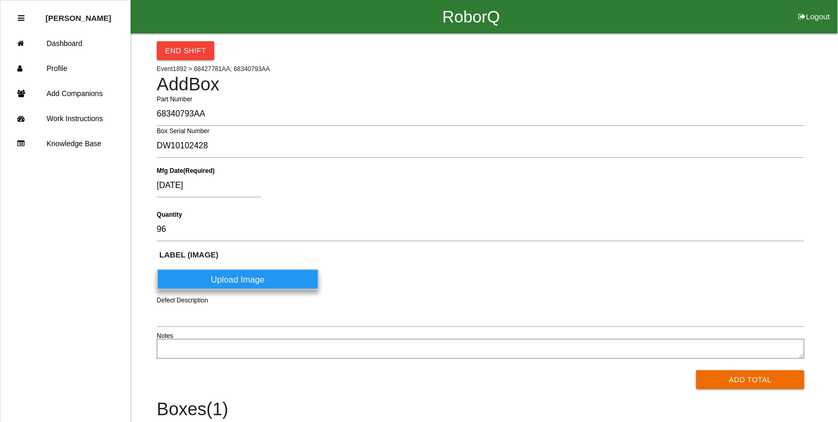
click at [218, 283] on label "Upload Image" at bounding box center [238, 279] width 162 height 21
click at [0, 0] on \(IMAGE\) "Upload Image" at bounding box center [0, 0] width 0 height 0
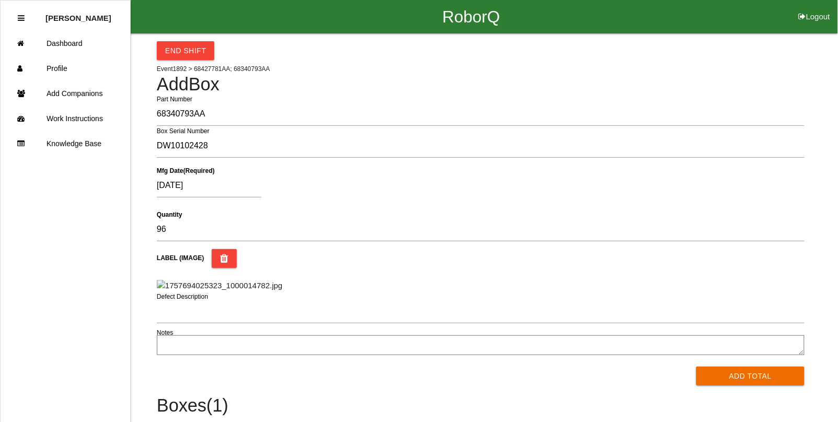
click at [210, 292] on img at bounding box center [219, 286] width 125 height 12
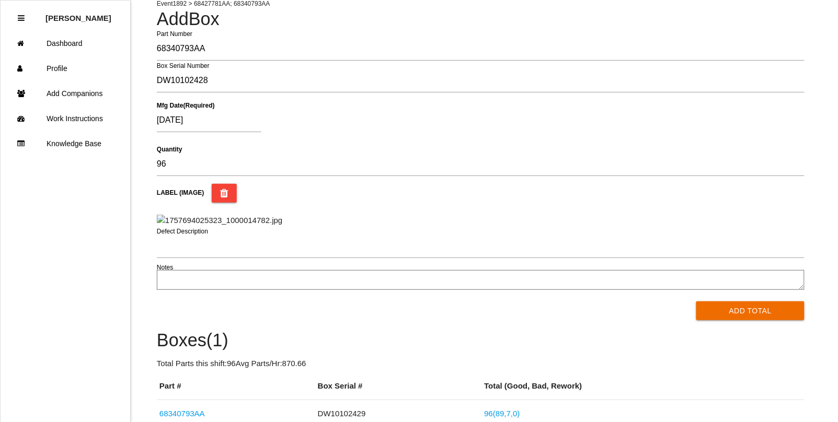
click at [282, 227] on img at bounding box center [219, 221] width 125 height 12
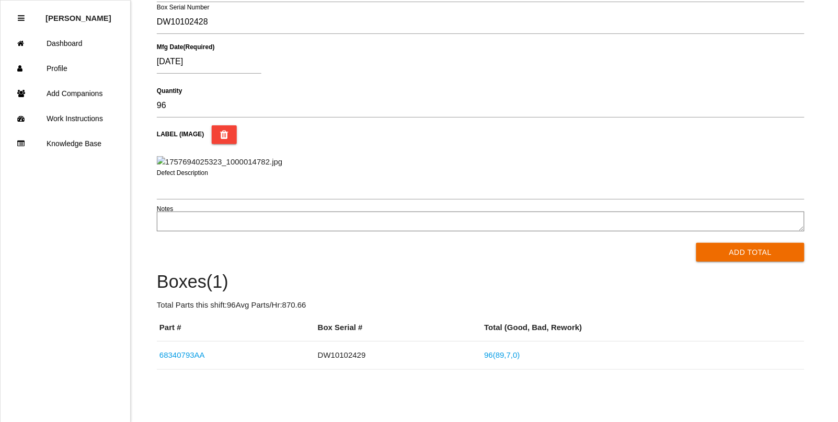
scroll to position [202, 0]
click at [737, 252] on button "Add Total" at bounding box center [750, 252] width 108 height 19
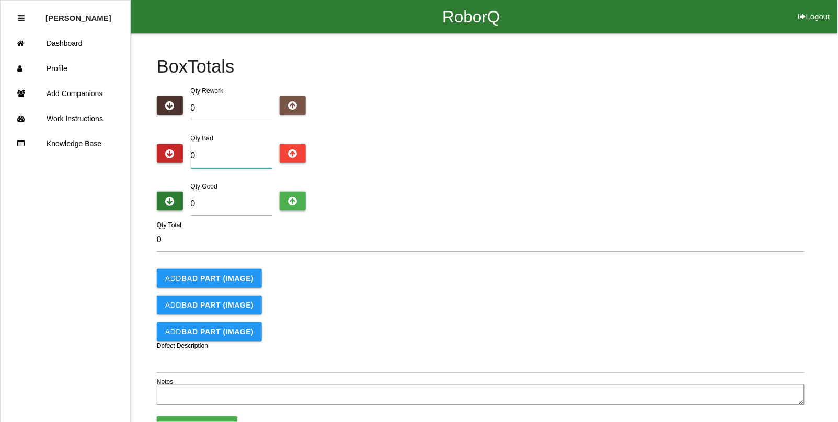
drag, startPoint x: 220, startPoint y: 162, endPoint x: 129, endPoint y: 157, distance: 91.6
click at [129, 157] on div "RoborQ Logout Rosanna B. Dashboard Profile Add Companions Work Instructions Kno…" at bounding box center [419, 204] width 838 height 409
type input "5"
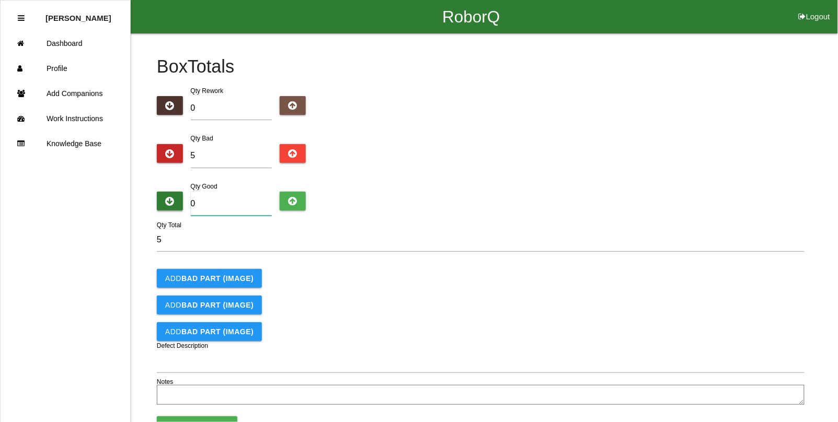
drag, startPoint x: 200, startPoint y: 203, endPoint x: 166, endPoint y: 199, distance: 34.2
click at [166, 199] on div "Qty Good 0" at bounding box center [481, 200] width 648 height 40
type input "9"
type input "14"
type input "91"
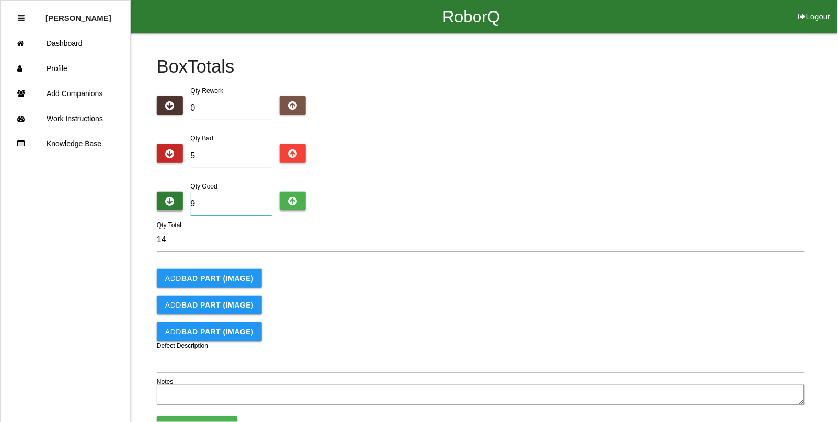
type input "96"
type input "91"
click at [178, 281] on button "Add BAD PART (IMAGE)" at bounding box center [209, 278] width 105 height 19
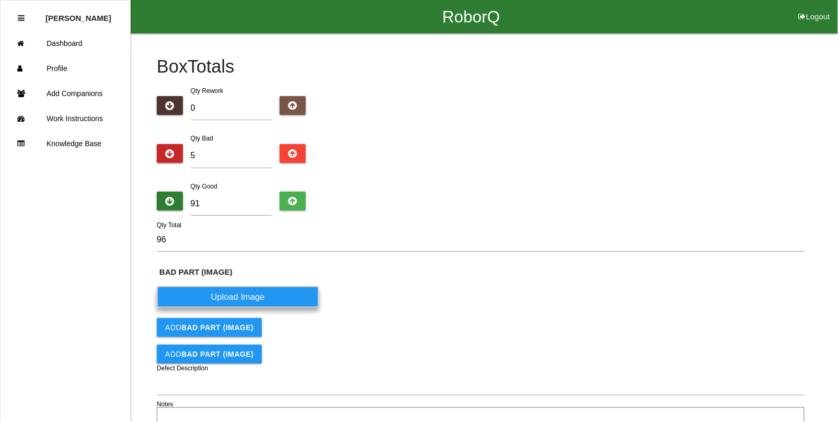
click at [218, 295] on label "Upload Image" at bounding box center [238, 297] width 162 height 21
click at [0, 0] on \(IMAGE\) "Upload Image" at bounding box center [0, 0] width 0 height 0
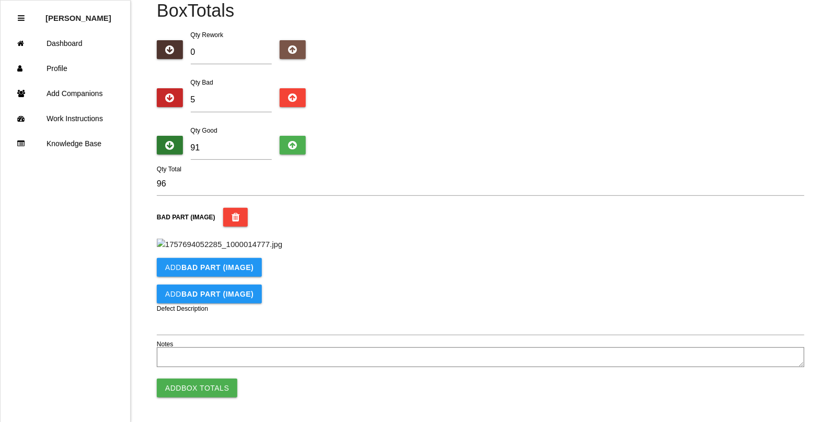
scroll to position [72, 0]
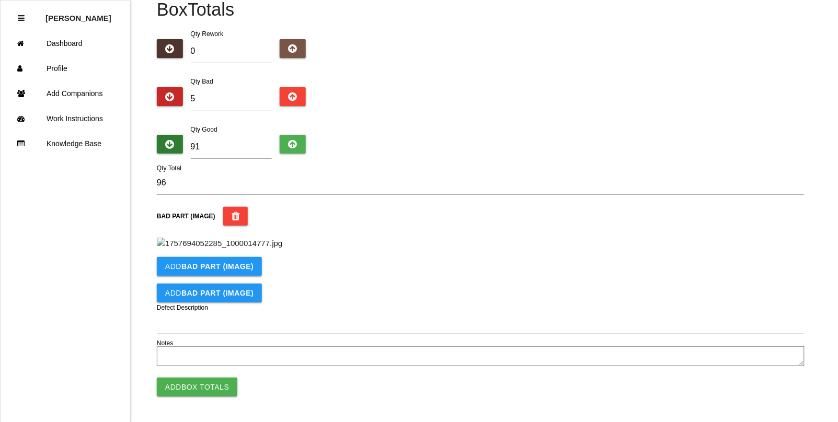
click at [183, 271] on b "BAD PART (IMAGE)" at bounding box center [217, 266] width 72 height 8
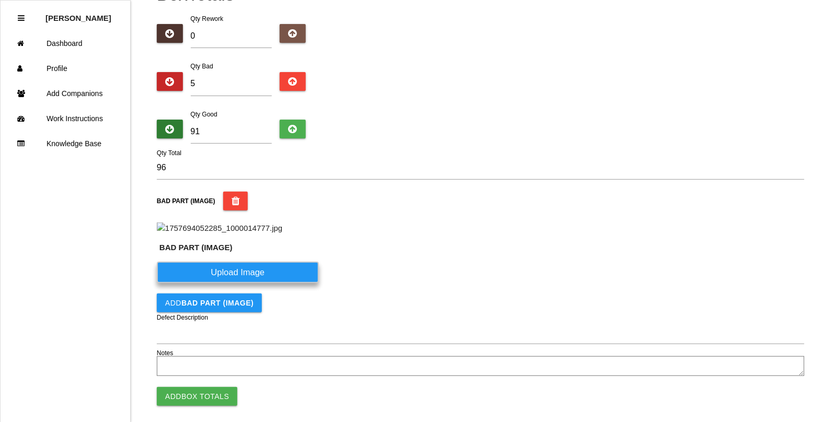
click at [214, 283] on label "Upload Image" at bounding box center [238, 272] width 162 height 21
click at [0, 0] on \(IMAGE\) "Upload Image" at bounding box center [0, 0] width 0 height 0
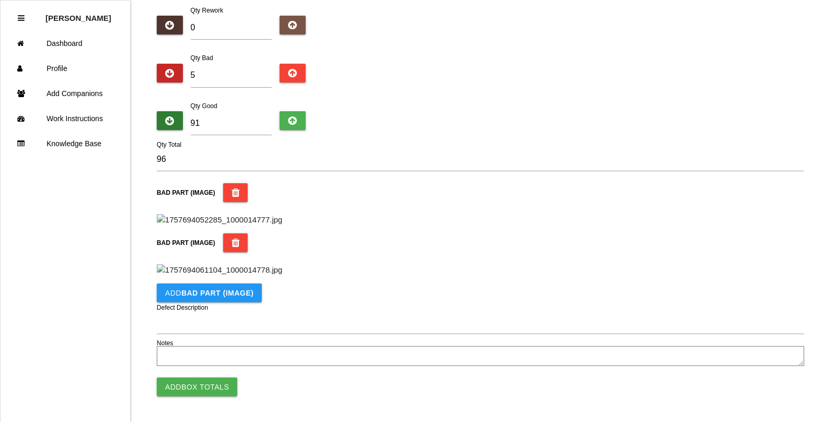
scroll to position [429, 0]
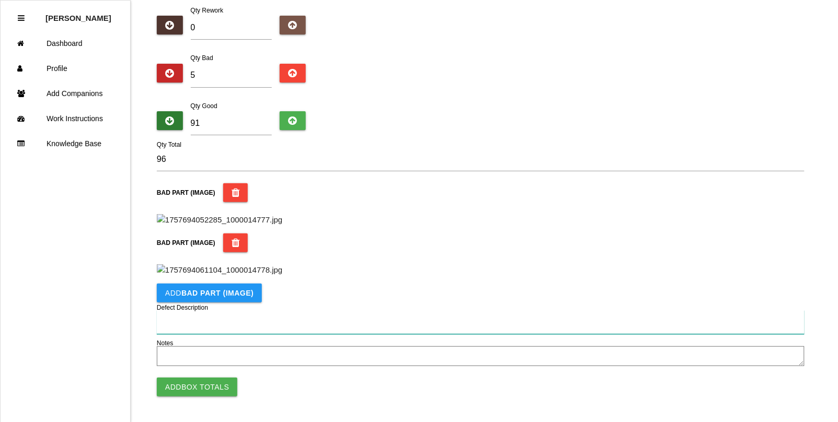
click at [173, 322] on input "Defect Description" at bounding box center [481, 323] width 648 height 24
type input "Sharp flash near cap"
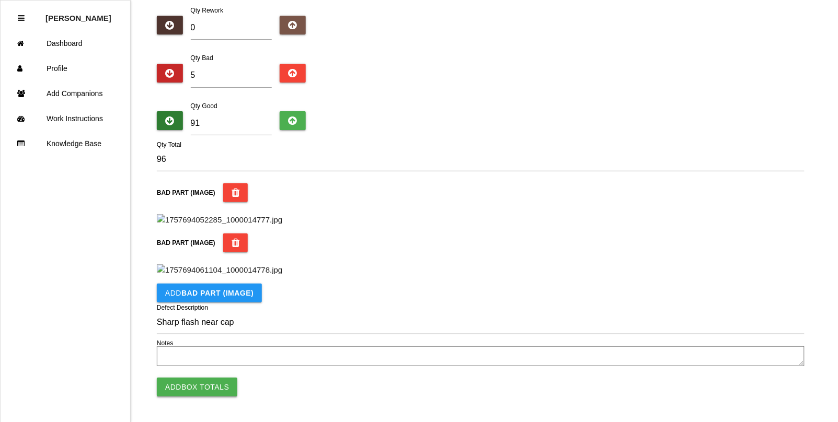
click at [195, 395] on button "Add Box Totals" at bounding box center [197, 387] width 81 height 19
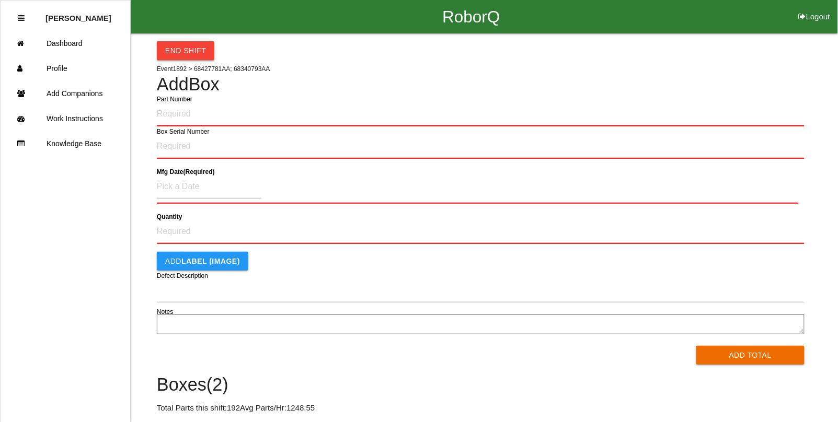
click at [176, 45] on button "End Shift" at bounding box center [186, 50] width 58 height 19
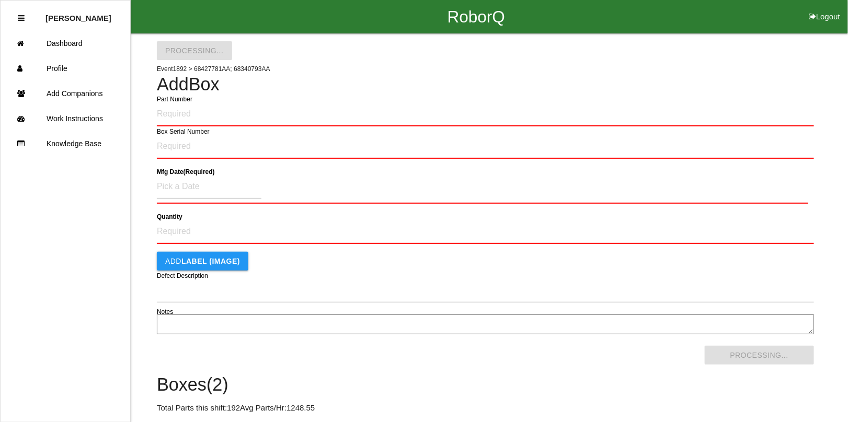
select select "12"
select select "21"
select select "2"
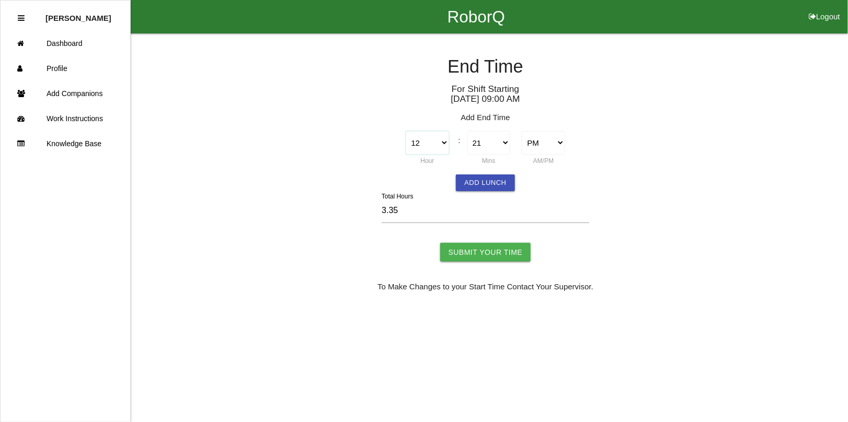
click at [442, 144] on select "1 2 3 4 5 6 7 8 9 10 11 12" at bounding box center [427, 143] width 43 height 24
select select "10"
click at [406, 131] on select "1 2 3 4 5 6 7 8 9 10 11 12" at bounding box center [427, 143] width 43 height 24
type input "13.35"
click at [496, 140] on select "00 01 02 03 04 05 06 07 08 09 10 11 12 13 14 15 16 17 18 19 20 21 22 23 24 25 2…" at bounding box center [488, 143] width 43 height 24
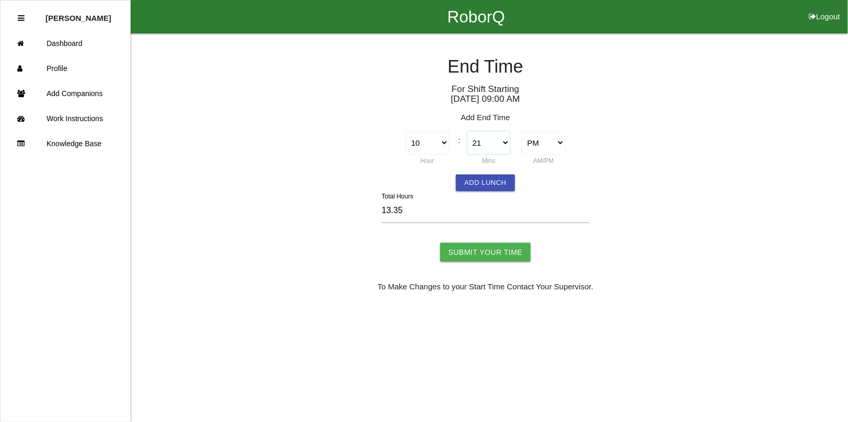
select select "30"
click at [467, 131] on select "00 01 02 03 04 05 06 07 08 09 10 11 12 13 14 15 16 17 18 19 20 21 22 23 24 25 2…" at bounding box center [488, 143] width 43 height 24
type input "13.50"
click at [545, 142] on select "AM PM" at bounding box center [543, 143] width 43 height 24
select select "1"
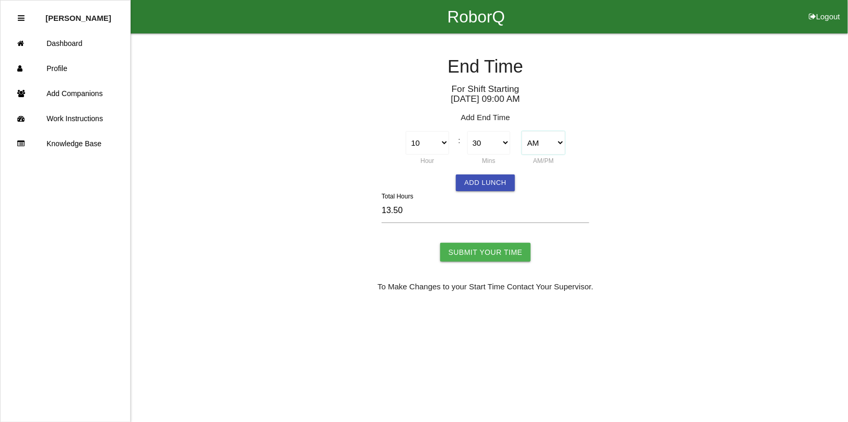
click at [522, 131] on select "AM PM" at bounding box center [543, 143] width 43 height 24
type input "1.50"
click at [473, 257] on input "Submit Your Time" at bounding box center [485, 252] width 91 height 19
type input "Processing..."
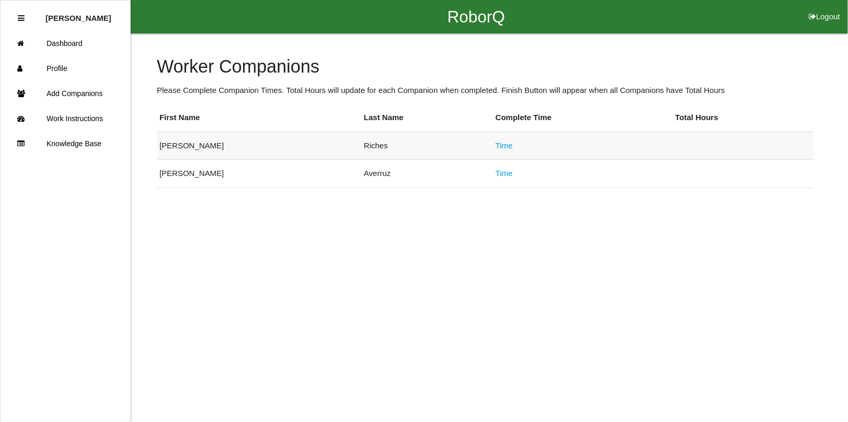
click at [496, 147] on link "Time" at bounding box center [504, 145] width 17 height 9
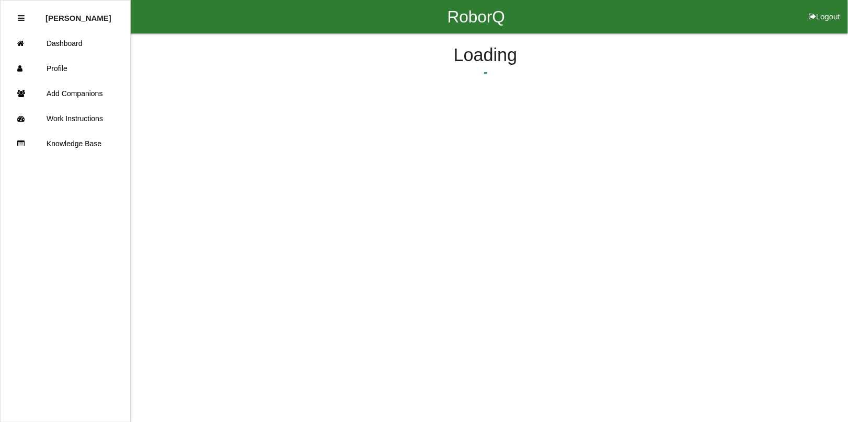
select select "12"
select select "21"
select select "2"
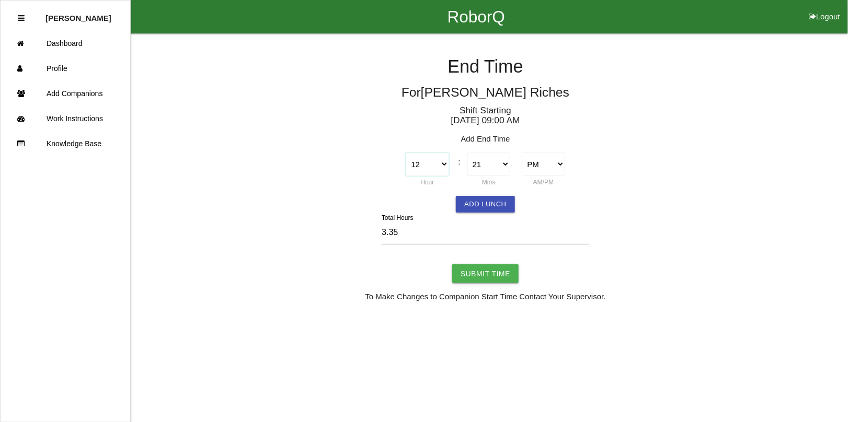
drag, startPoint x: 441, startPoint y: 166, endPoint x: 441, endPoint y: 173, distance: 6.8
click at [441, 166] on select "1 2 3 4 5 6 7 8 9 10 11 12" at bounding box center [427, 165] width 43 height 24
select select "10"
click at [406, 153] on select "1 2 3 4 5 6 7 8 9 10 11 12" at bounding box center [427, 165] width 43 height 24
type input "13.35"
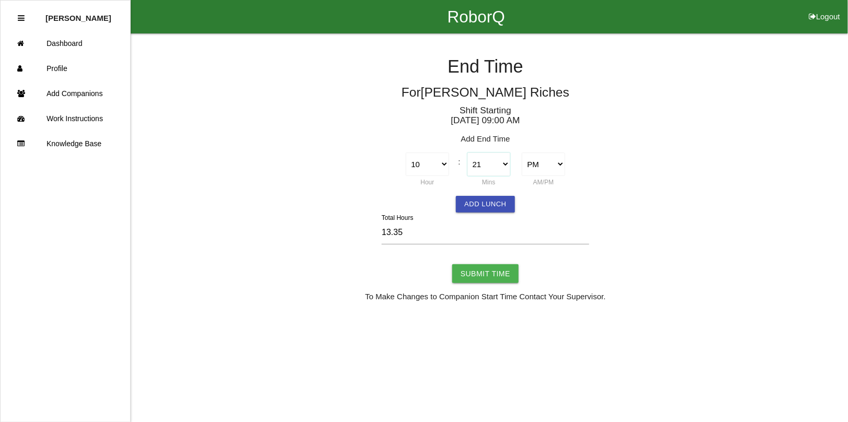
click at [493, 166] on select "00 01 02 03 04 05 06 07 08 09 10 11 12 13 14 15 16 17 18 19 20 21 22 23 24 25 2…" at bounding box center [488, 165] width 43 height 24
select select "30"
click at [467, 153] on select "00 01 02 03 04 05 06 07 08 09 10 11 12 13 14 15 16 17 18 19 20 21 22 23 24 25 2…" at bounding box center [488, 165] width 43 height 24
type input "13.50"
click at [549, 166] on select "AM PM" at bounding box center [543, 165] width 43 height 24
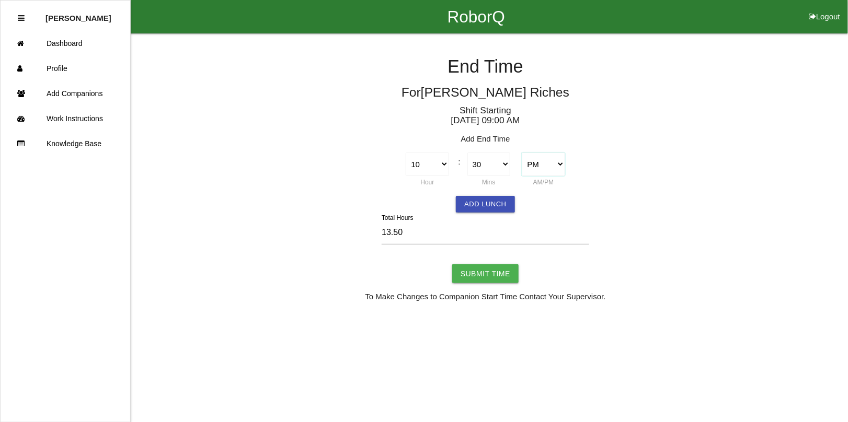
select select "1"
click at [522, 153] on select "AM PM" at bounding box center [543, 165] width 43 height 24
type input "1.50"
click at [498, 274] on input "Submit Time" at bounding box center [485, 274] width 66 height 19
type input "Processing..."
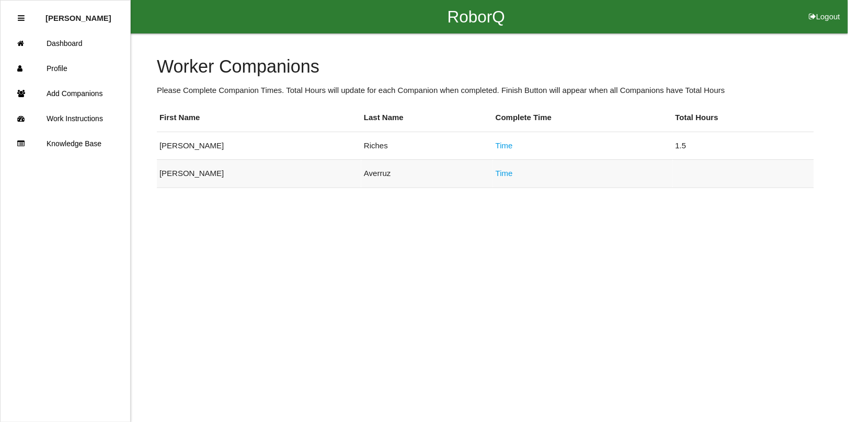
click at [496, 171] on link "Time" at bounding box center [504, 173] width 17 height 9
select select "12"
select select "21"
select select "2"
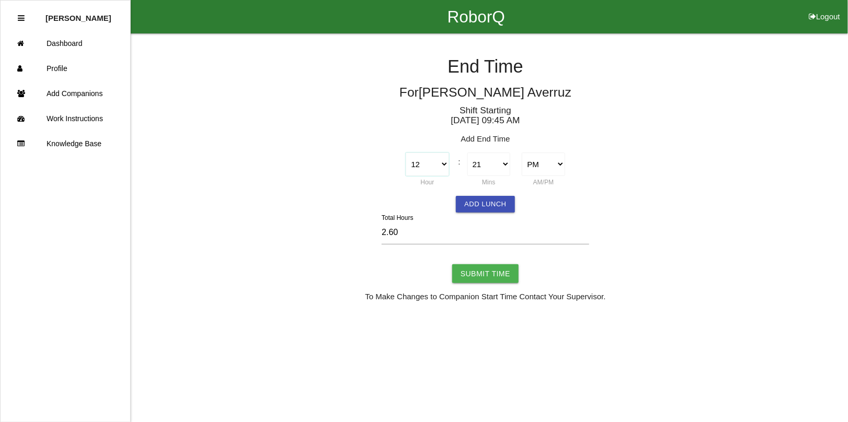
click at [443, 165] on select "1 2 3 4 5 6 7 8 9 10 11 12" at bounding box center [427, 165] width 43 height 24
select select "10"
click at [406, 153] on select "1 2 3 4 5 6 7 8 9 10 11 12" at bounding box center [427, 165] width 43 height 24
type input "12.60"
click at [494, 166] on select "00 01 02 03 04 05 06 07 08 09 10 11 12 13 14 15 16 17 18 19 20 21 22 23 24 25 2…" at bounding box center [488, 165] width 43 height 24
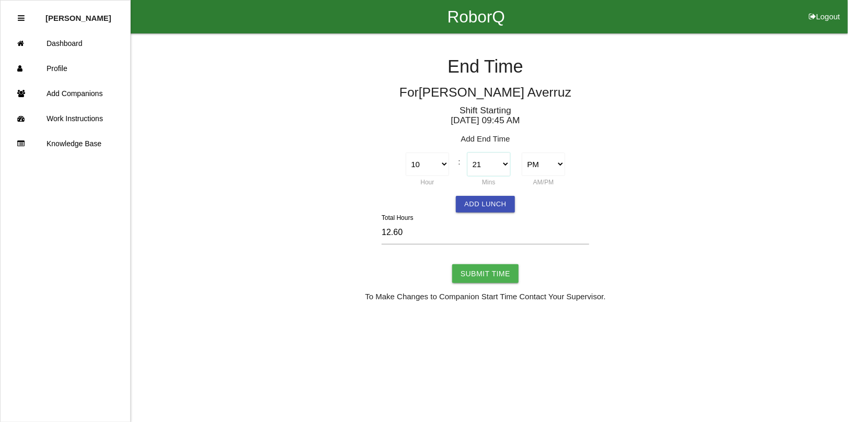
select select "30"
click at [467, 153] on select "00 01 02 03 04 05 06 07 08 09 10 11 12 13 14 15 16 17 18 19 20 21 22 23 24 25 2…" at bounding box center [488, 165] width 43 height 24
type input "12.75"
click at [541, 165] on select "AM PM" at bounding box center [543, 165] width 43 height 24
select select "1"
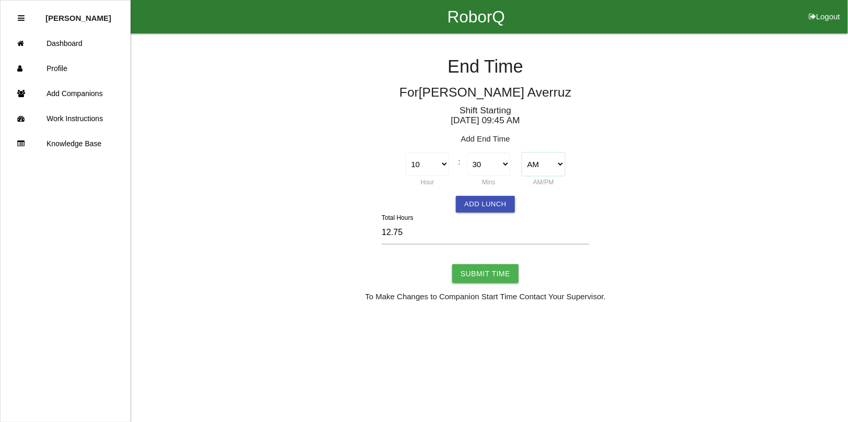
click at [522, 153] on select "AM PM" at bounding box center [543, 165] width 43 height 24
type input "0.75"
click at [485, 270] on input "Submit Time" at bounding box center [485, 274] width 66 height 19
type input "Processing..."
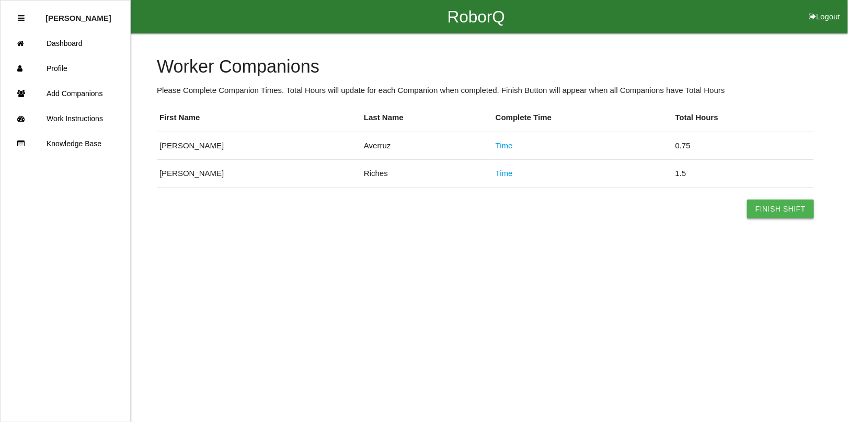
click at [772, 214] on button "Finish Shift" at bounding box center [780, 209] width 67 height 19
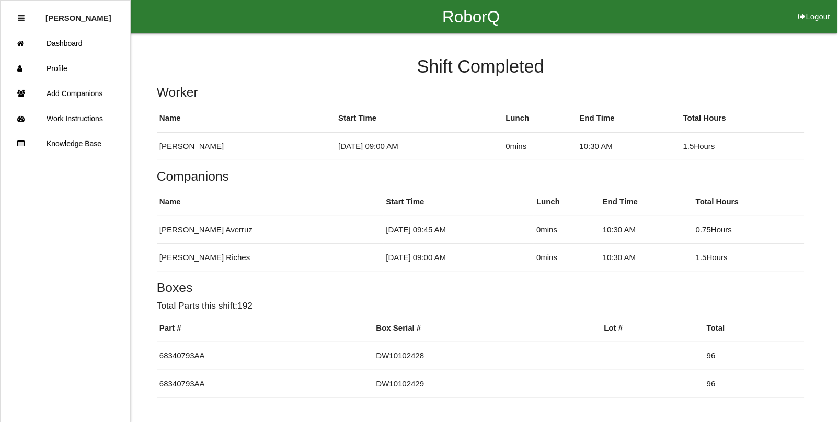
click at [810, 8] on button "Logout" at bounding box center [814, 4] width 47 height 8
select select "Worker"
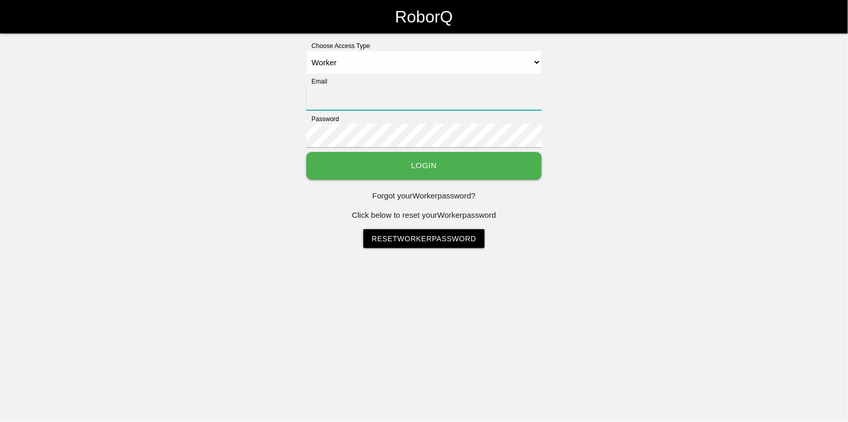
type input "[EMAIL_ADDRESS][DOMAIN_NAME]"
select select "Worker"
type input "[EMAIL_ADDRESS][DOMAIN_NAME]"
click at [333, 68] on select "Select Access Type Admin Customer Supervisor Worker" at bounding box center [423, 63] width 235 height 24
click at [306, 51] on select "Select Access Type Admin Customer Supervisor Worker" at bounding box center [423, 63] width 235 height 24
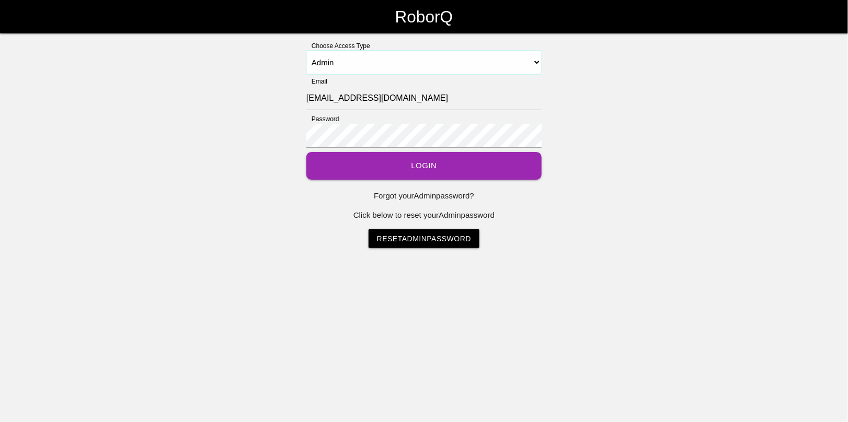
click at [327, 61] on select "Select Access Type Admin Customer Supervisor Worker" at bounding box center [423, 63] width 235 height 24
select select "Worker"
click at [306, 51] on select "Select Access Type Admin Customer Supervisor Worker" at bounding box center [423, 63] width 235 height 24
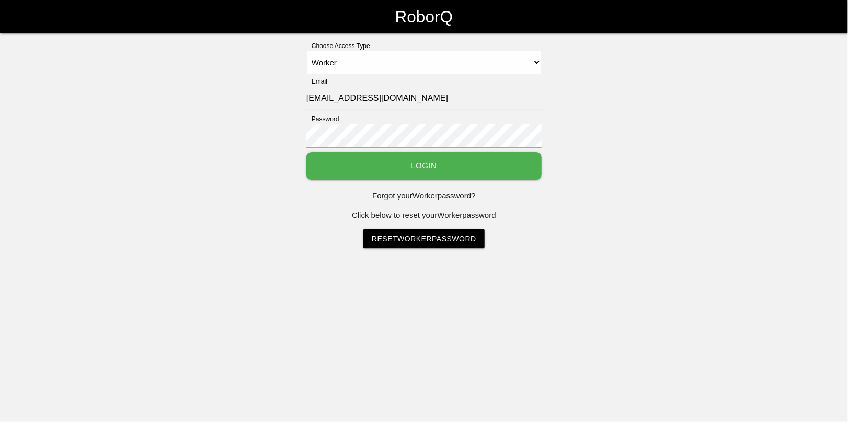
click at [415, 165] on button "Login" at bounding box center [423, 166] width 235 height 28
